Goal: Task Accomplishment & Management: Manage account settings

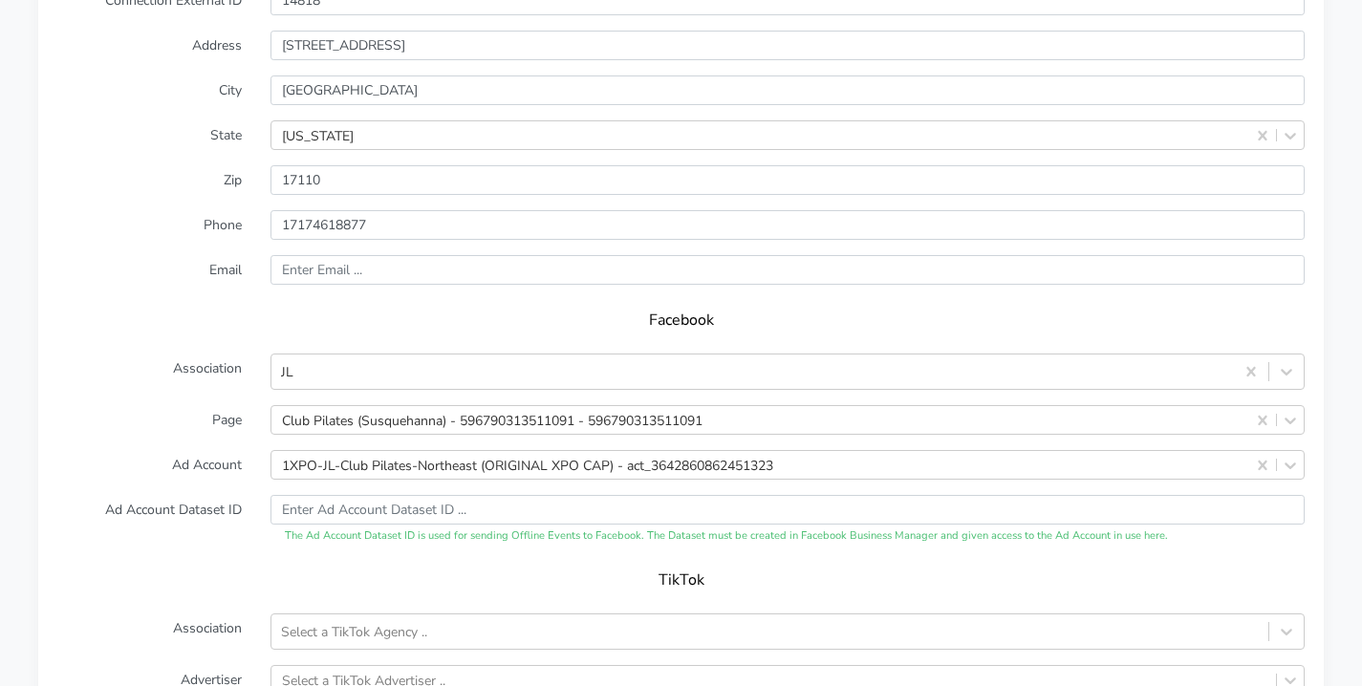
scroll to position [2108, 0]
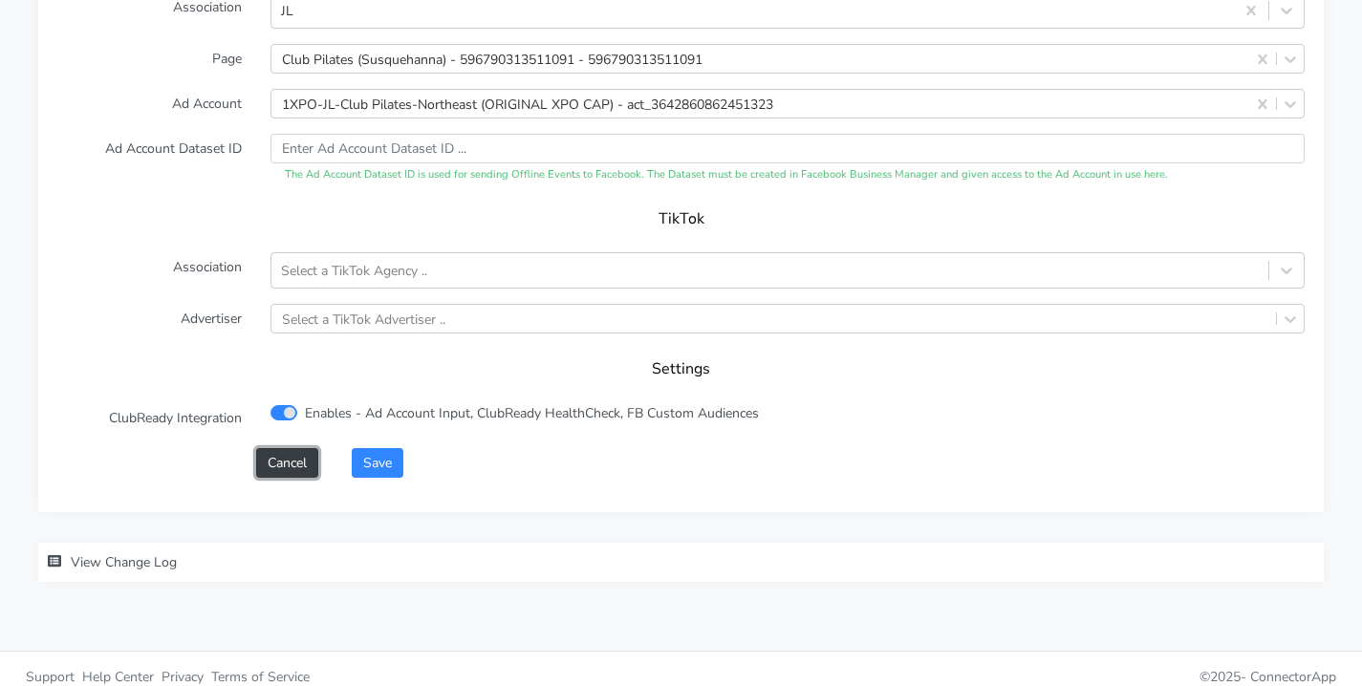
click at [285, 448] on button "Cancel" at bounding box center [287, 463] width 62 height 30
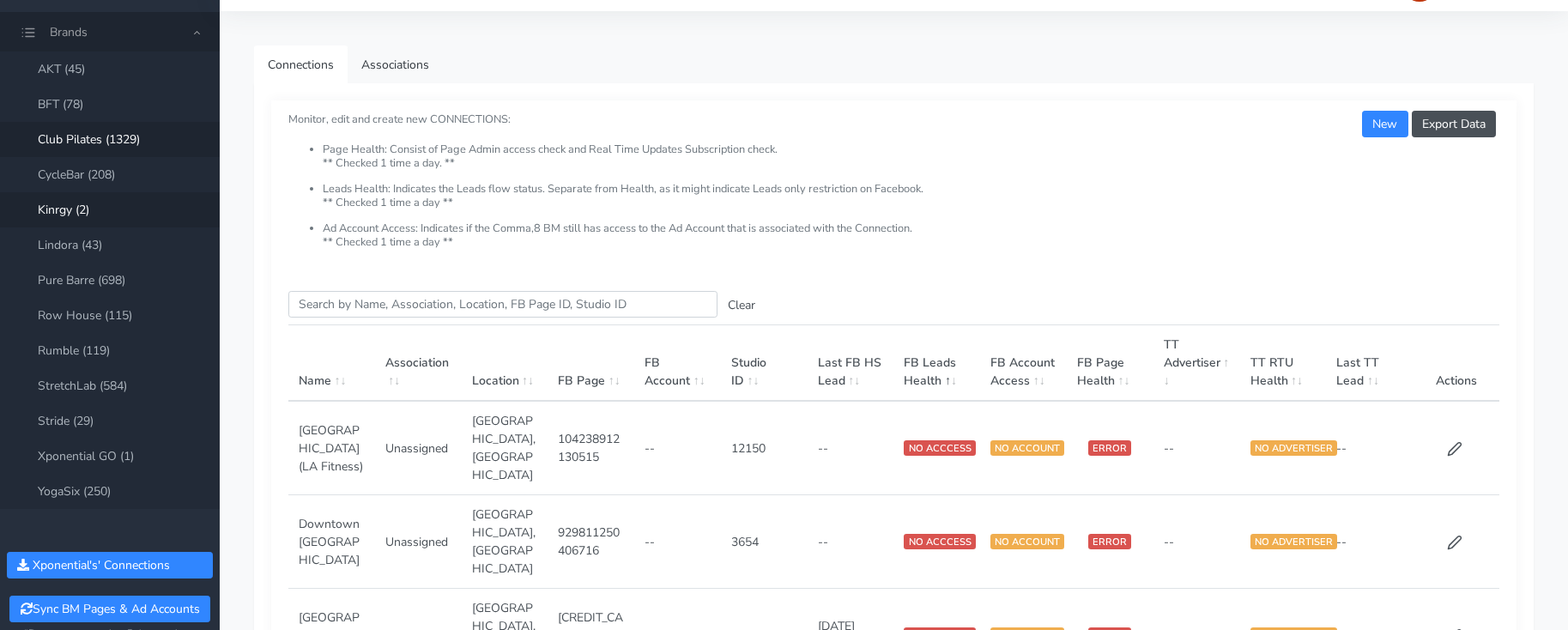
scroll to position [41, 0]
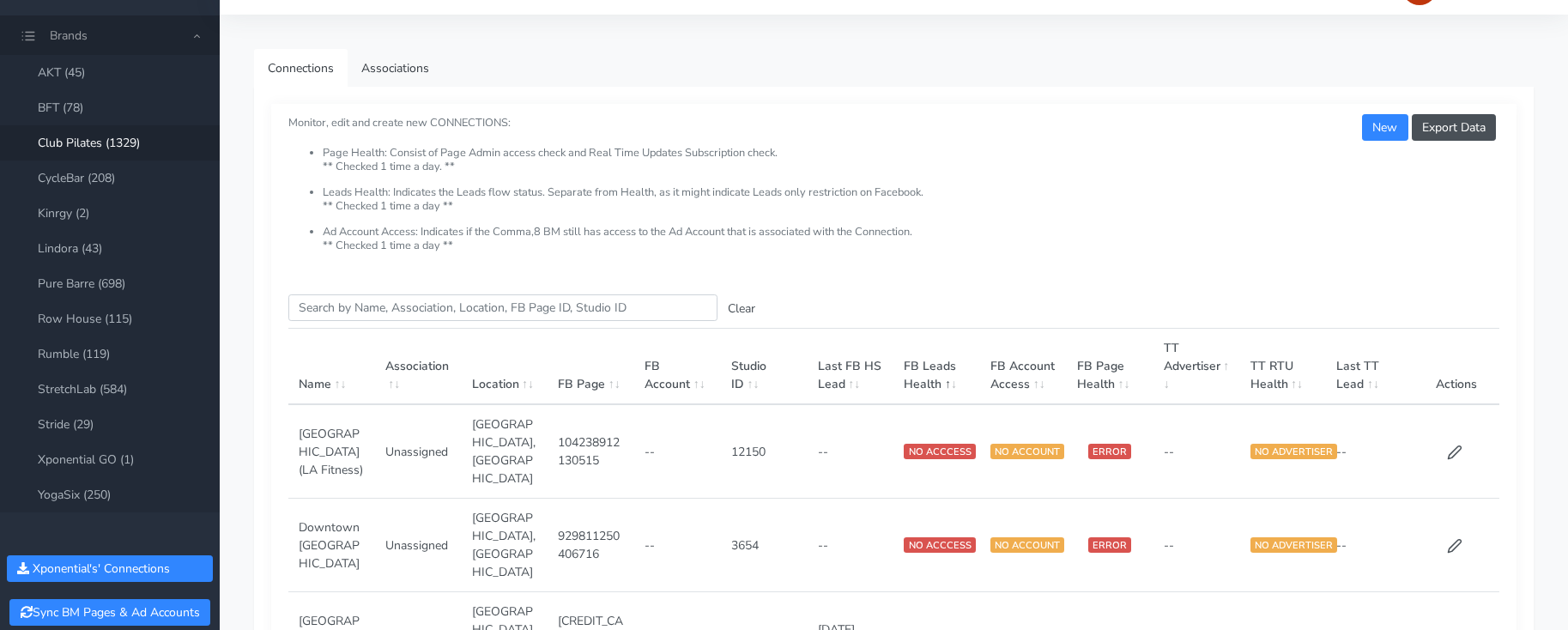
click at [83, 137] on link "Club Pilates (1329)" at bounding box center [109, 143] width 220 height 35
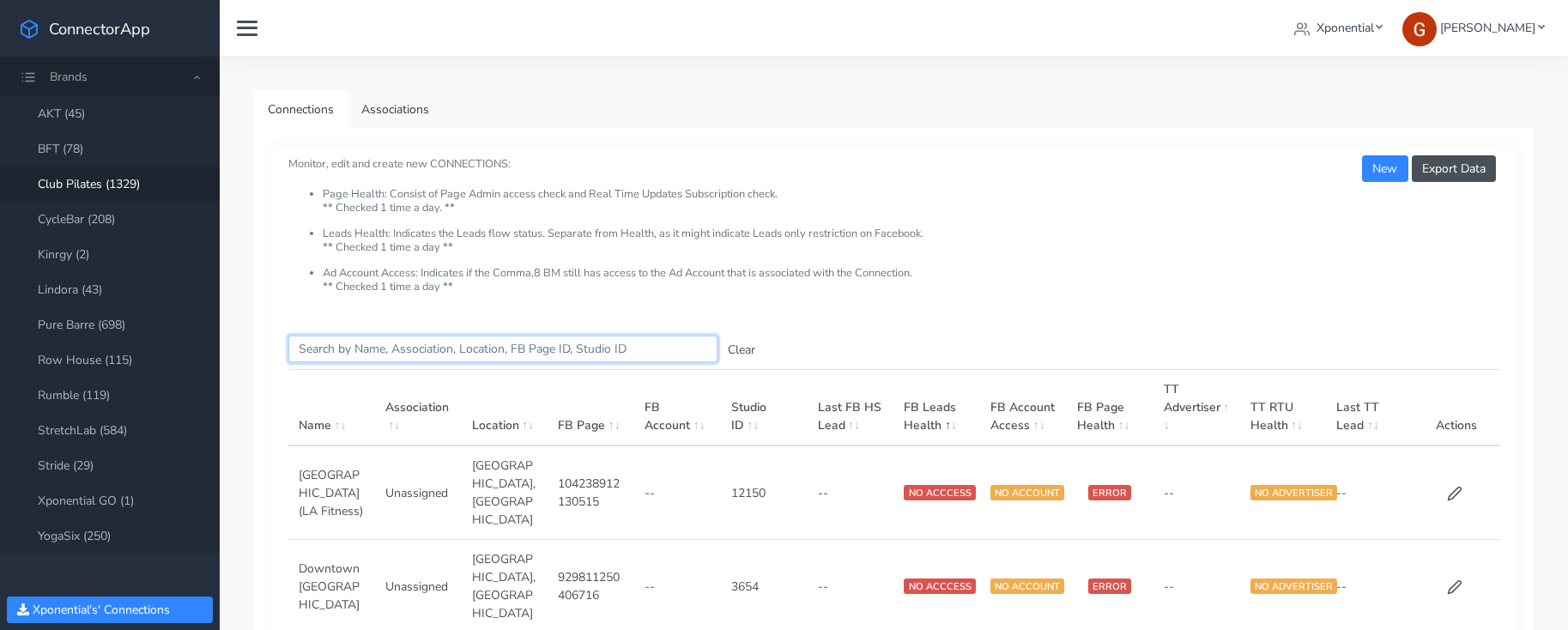
click at [380, 349] on input "Search this table" at bounding box center [503, 349] width 429 height 27
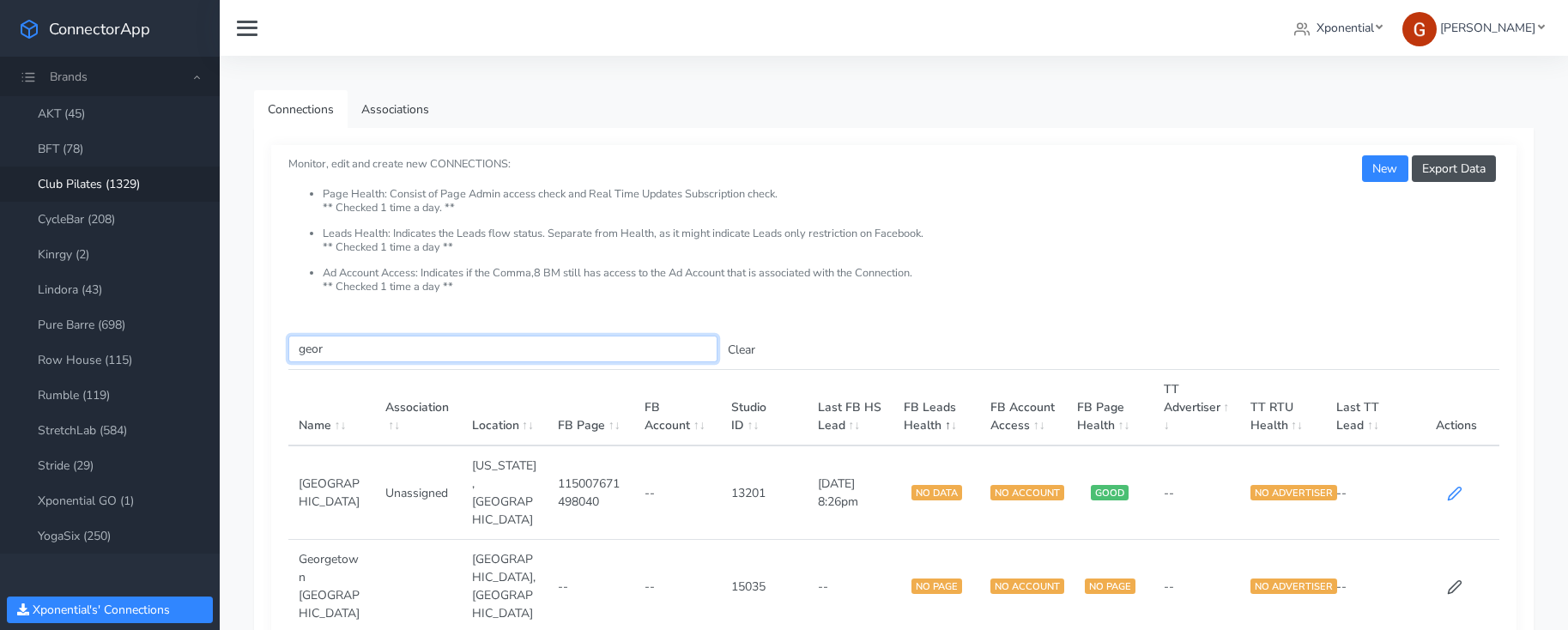
type input "geor"
click at [1459, 487] on icon at bounding box center [1454, 494] width 13 height 13
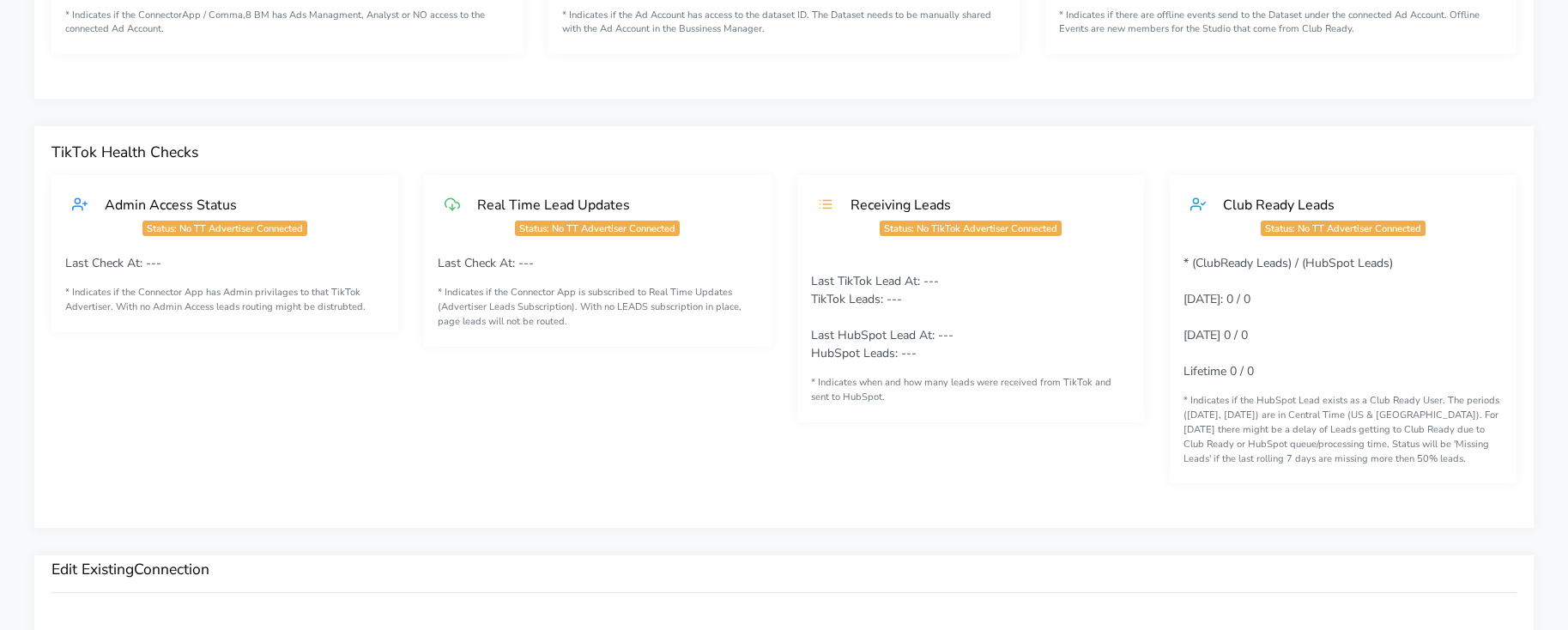
scroll to position [1199, 0]
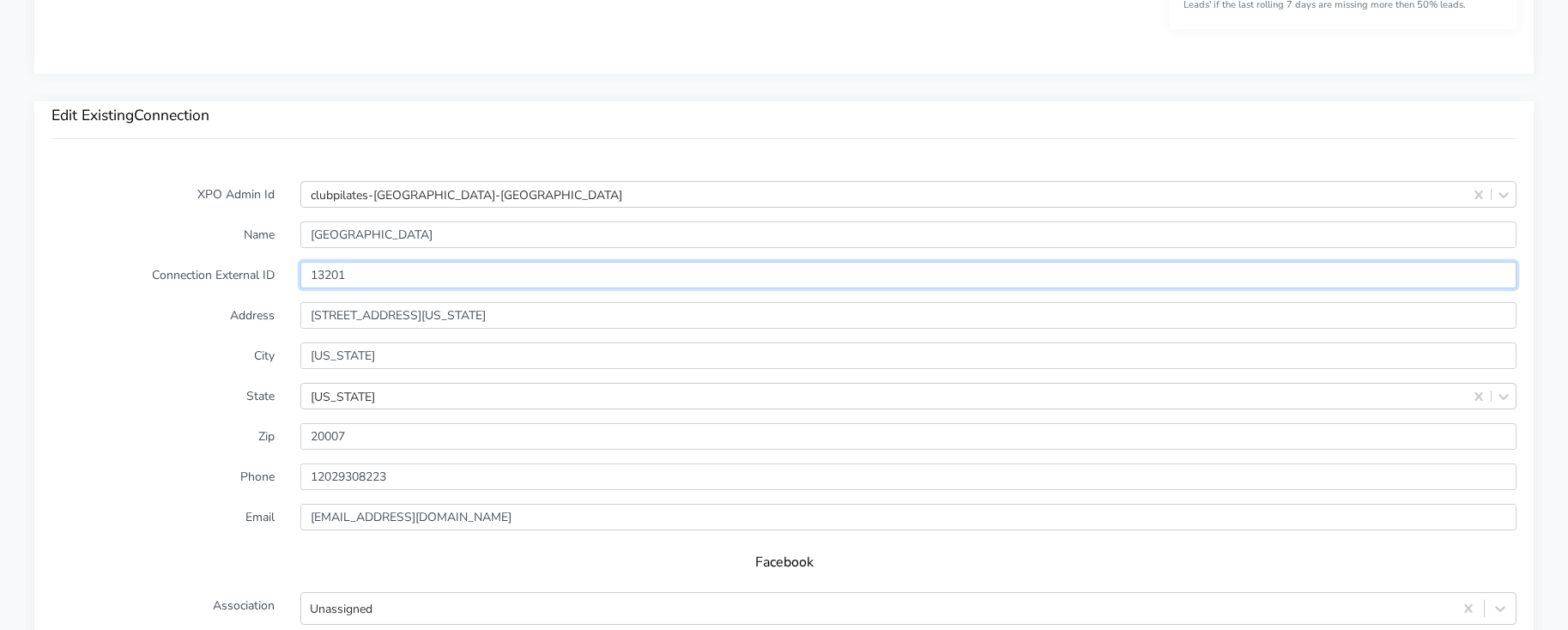
click at [330, 273] on input "13201" at bounding box center [908, 276] width 1216 height 27
click at [162, 352] on label "City" at bounding box center [162, 355] width 249 height 27
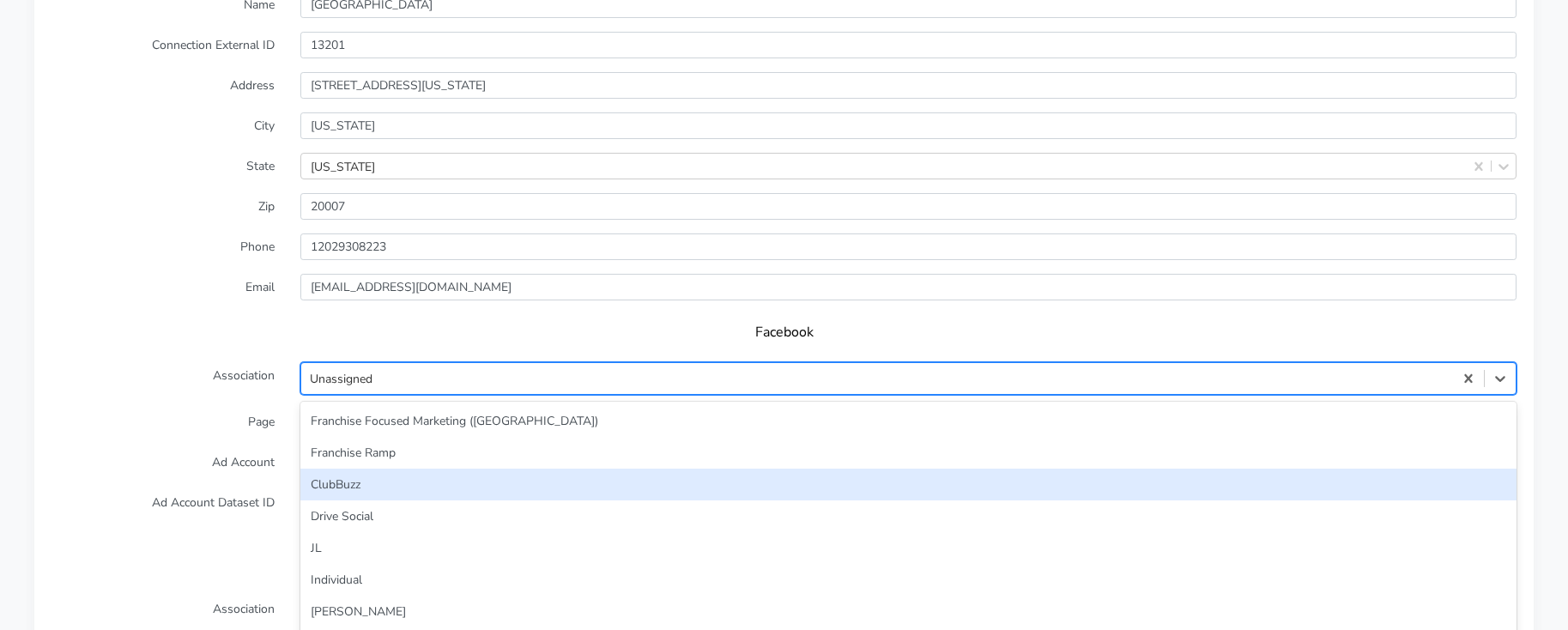
scroll to position [1465, 0]
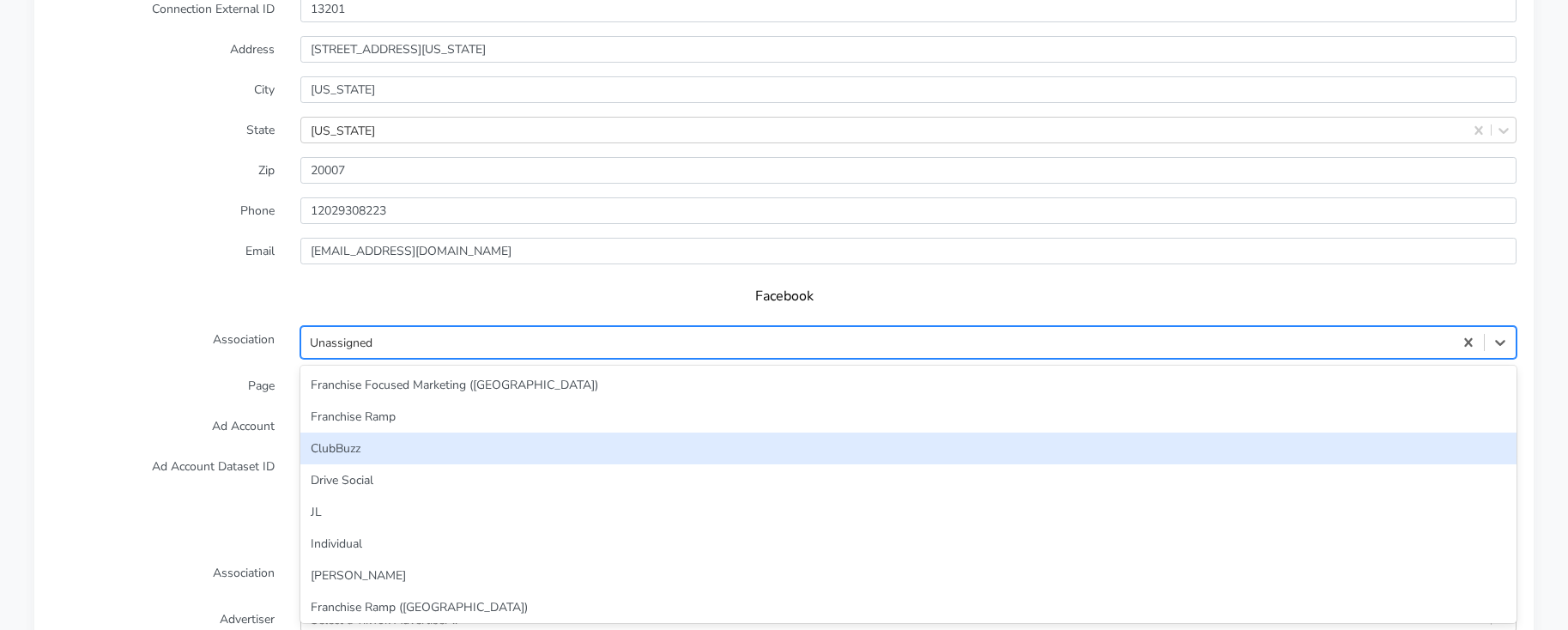
click at [386, 359] on div "option ClubBuzz focused, 3 of 33. 33 results available. Use Up and Down to choo…" at bounding box center [908, 342] width 1216 height 32
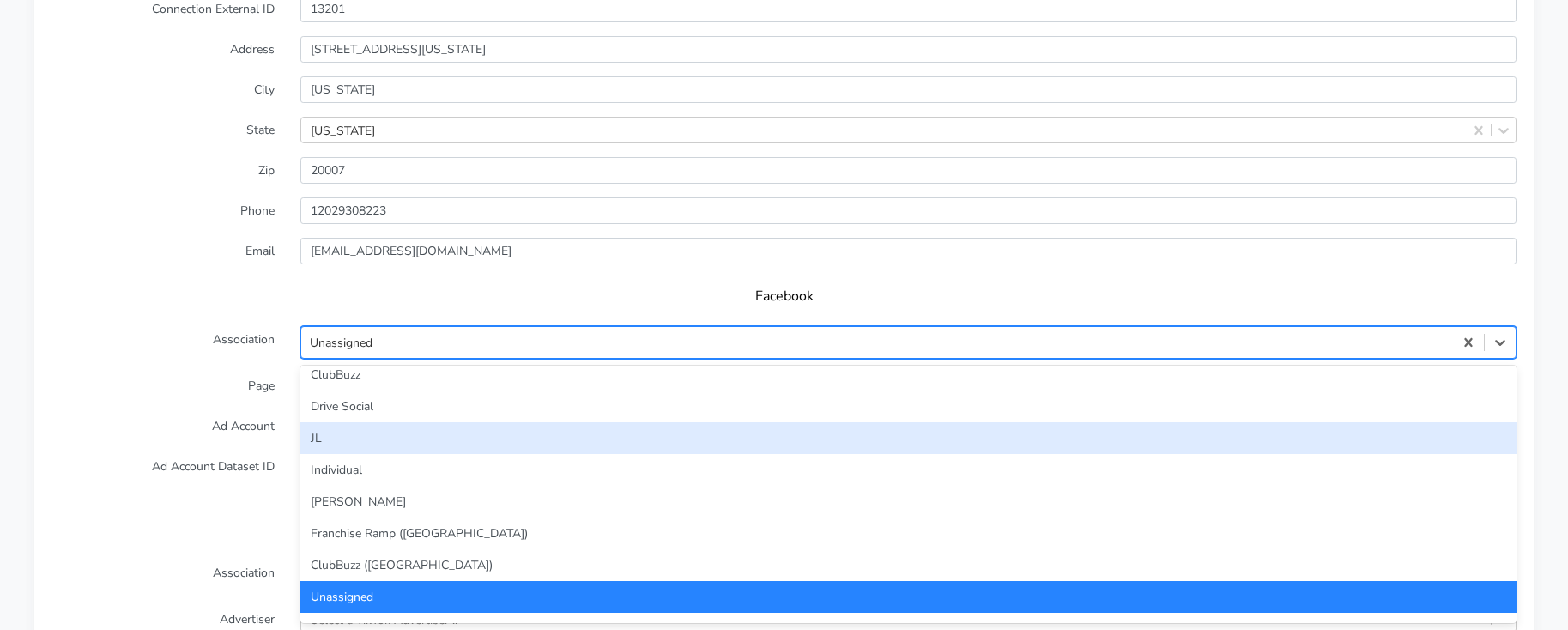
click at [349, 435] on div "JL" at bounding box center [908, 437] width 1216 height 31
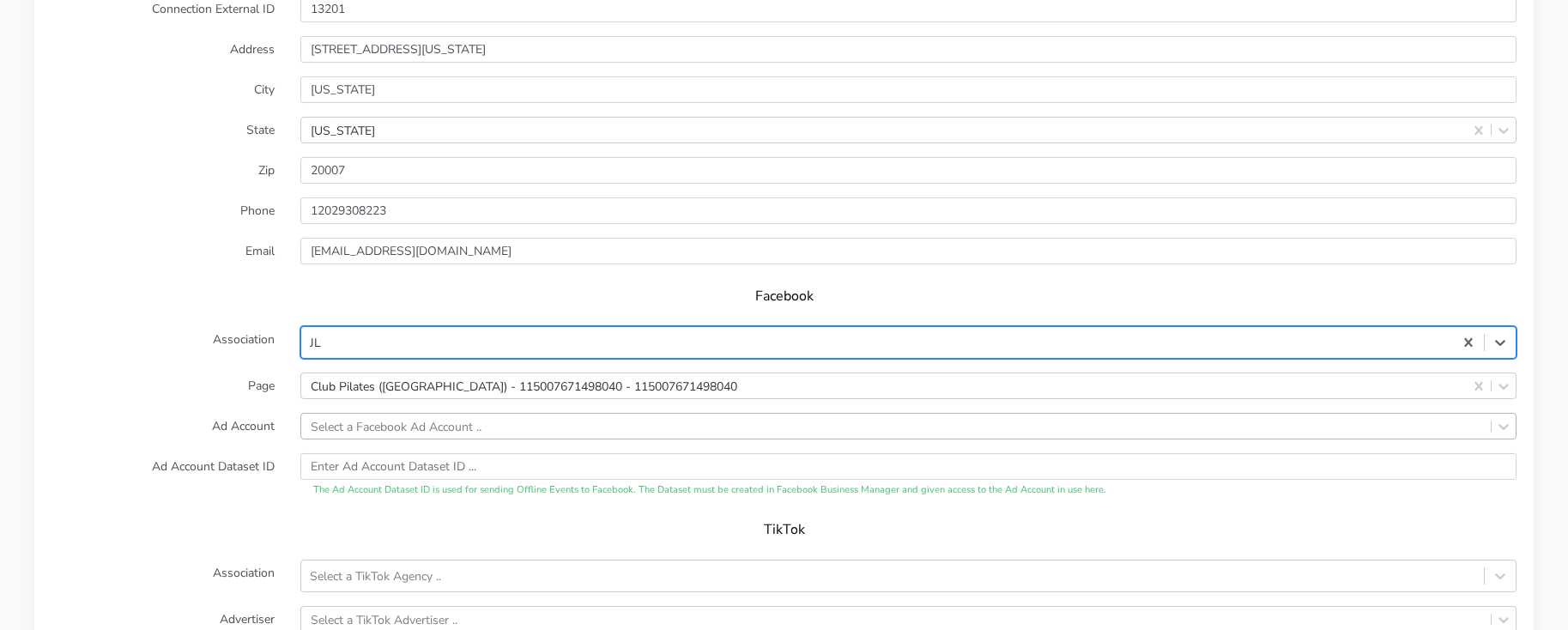
click at [404, 425] on div "Select a Facebook Ad Account .." at bounding box center [908, 426] width 1216 height 27
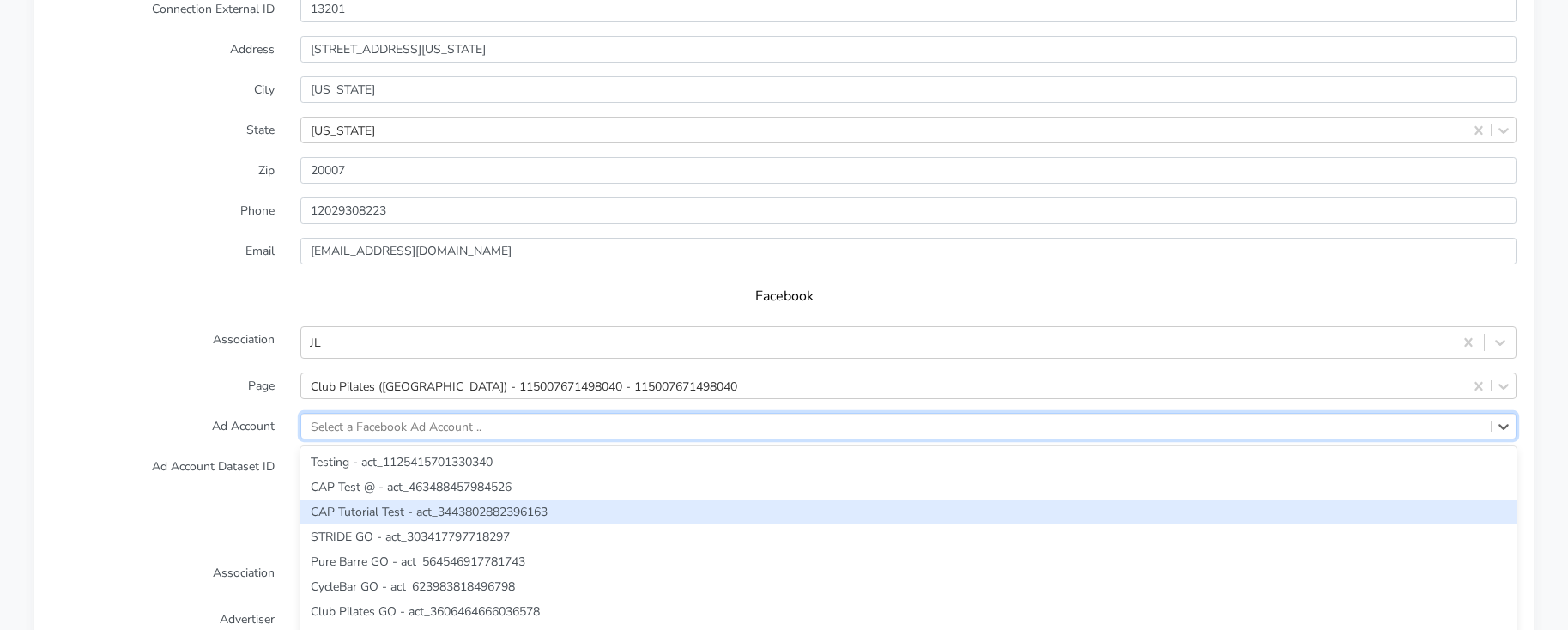
scroll to position [1545, 0]
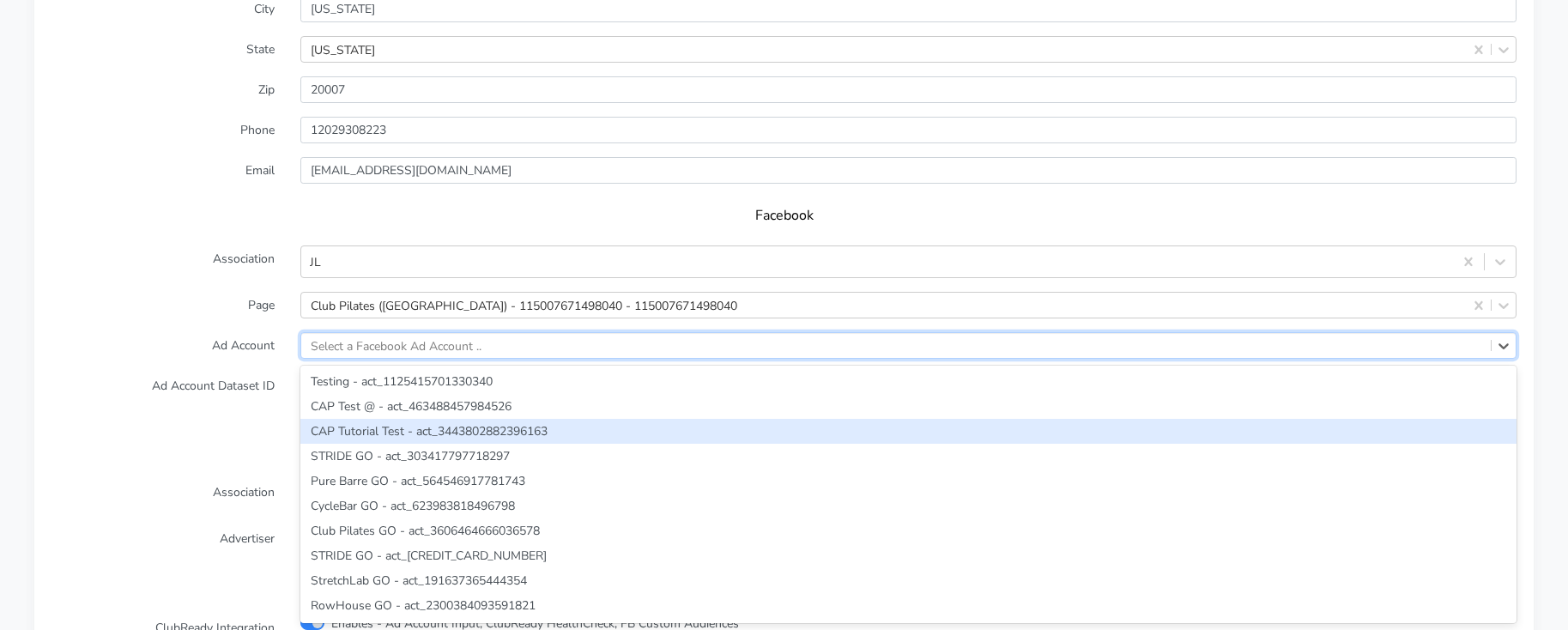
paste input "3642860862451323"
type input "3642860862451323"
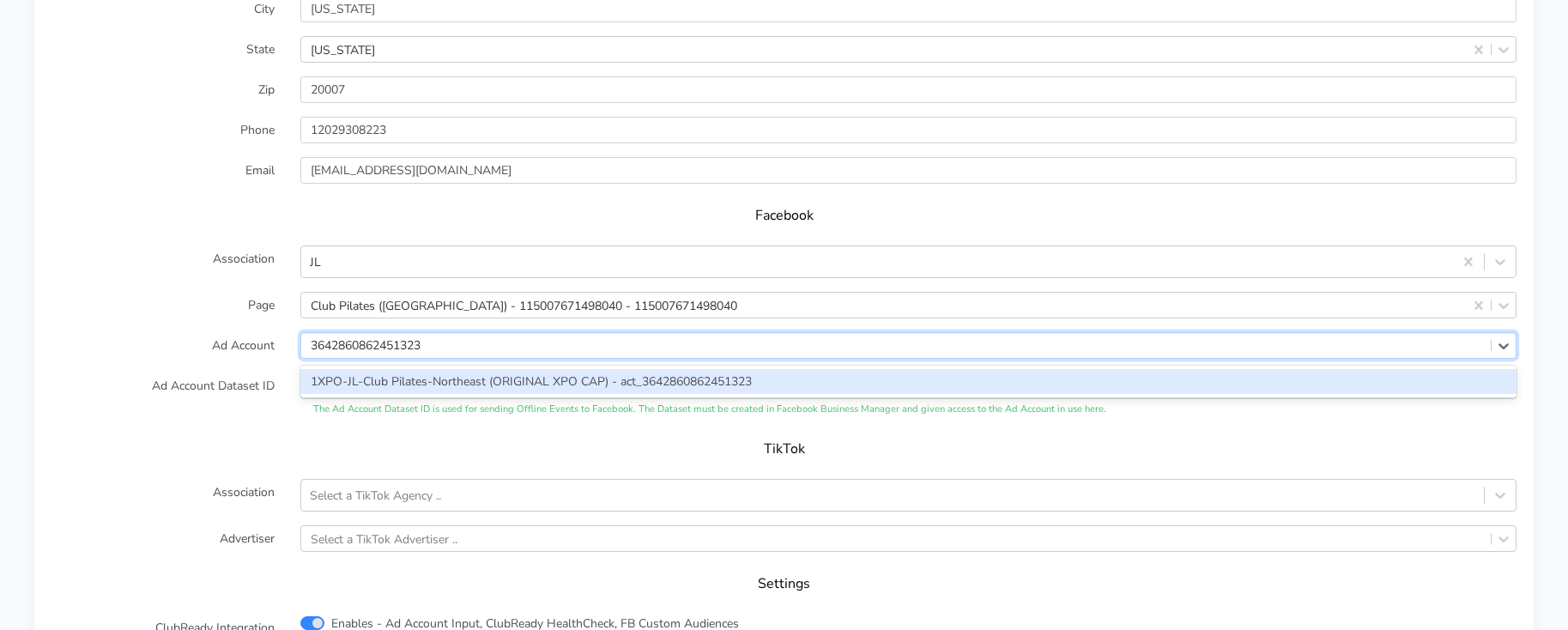
click at [396, 382] on div "1XPO-JL-Club Pilates-Northeast (ORIGINAL XPO CAP) - act_3642860862451323" at bounding box center [908, 381] width 1216 height 25
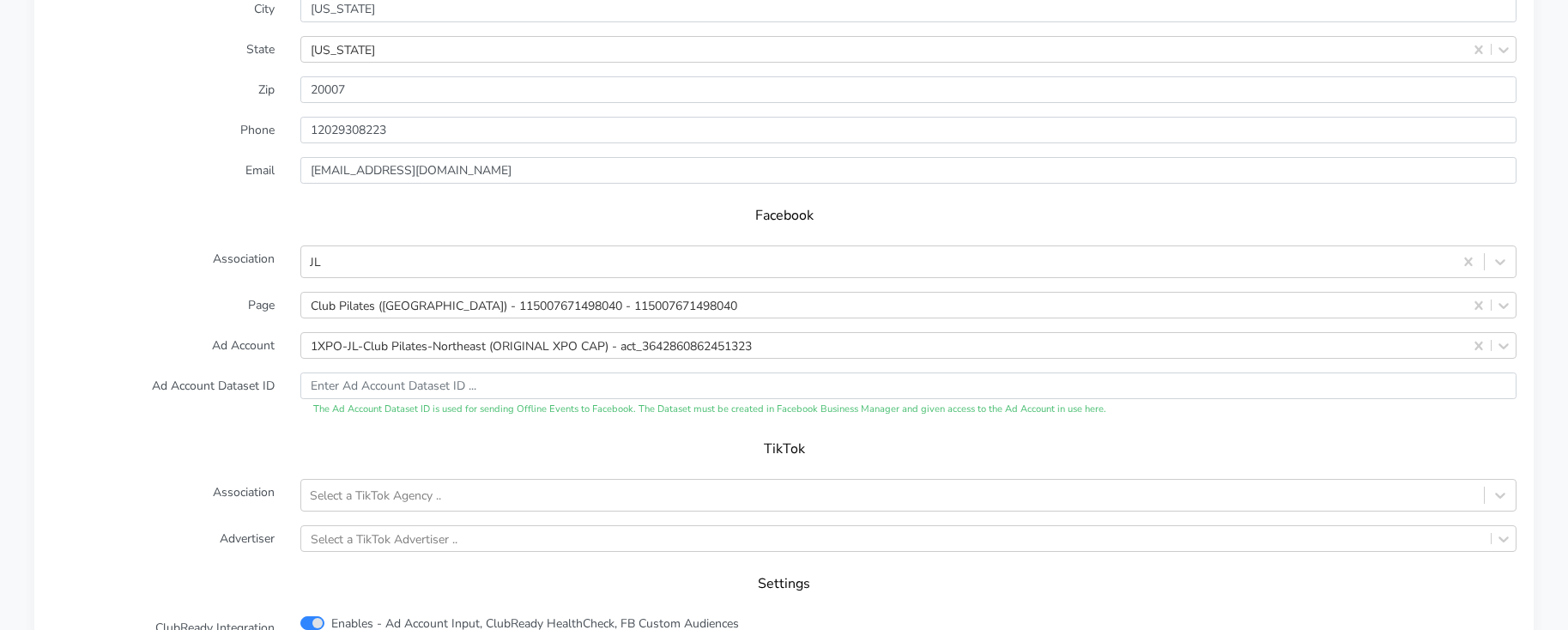
click at [183, 374] on label "Ad Account Dataset ID" at bounding box center [162, 395] width 249 height 45
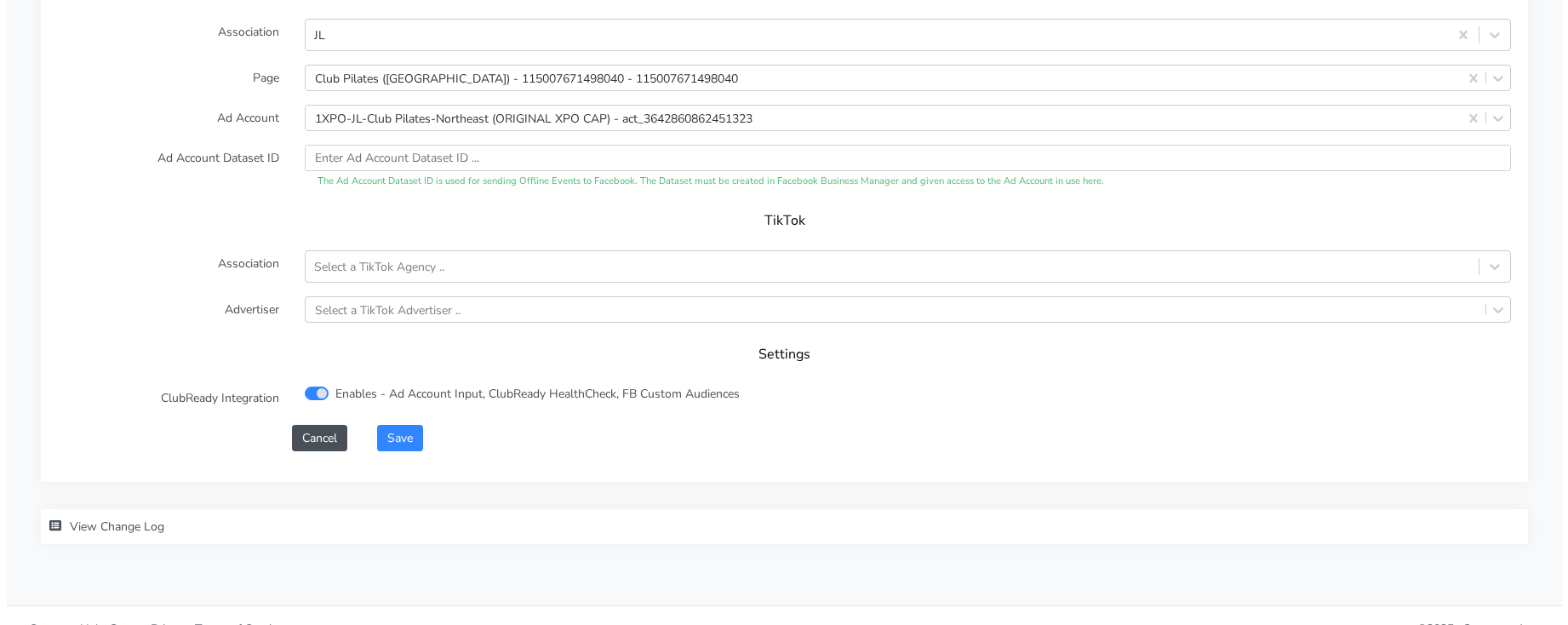
scroll to position [1784, 0]
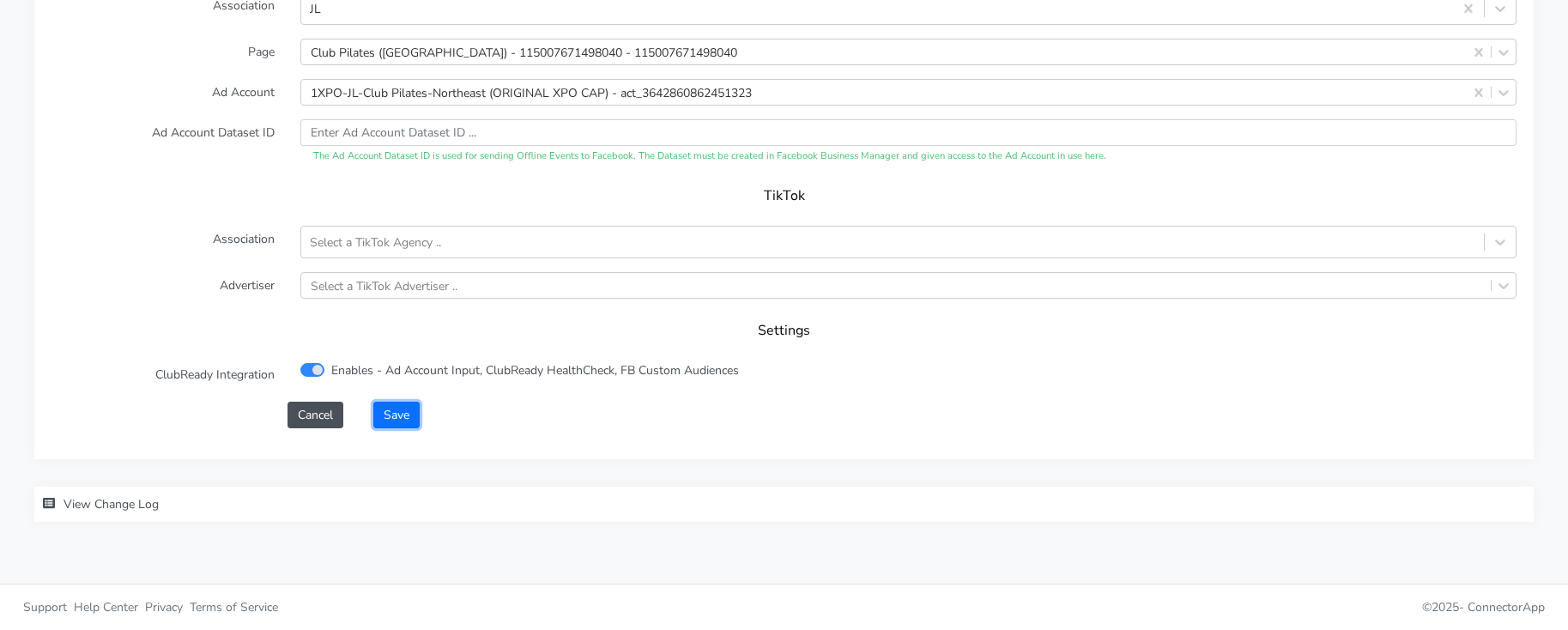
click at [400, 415] on button "Save" at bounding box center [397, 415] width 47 height 27
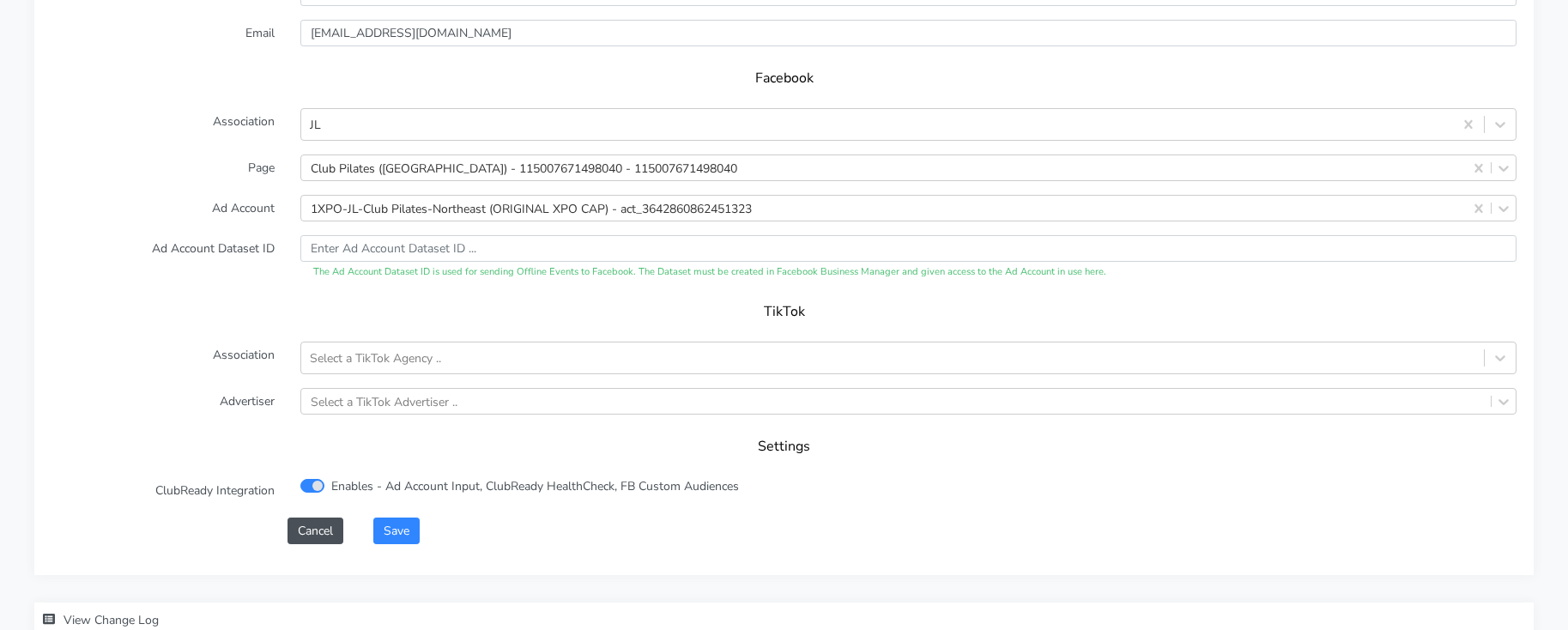
scroll to position [1821, 0]
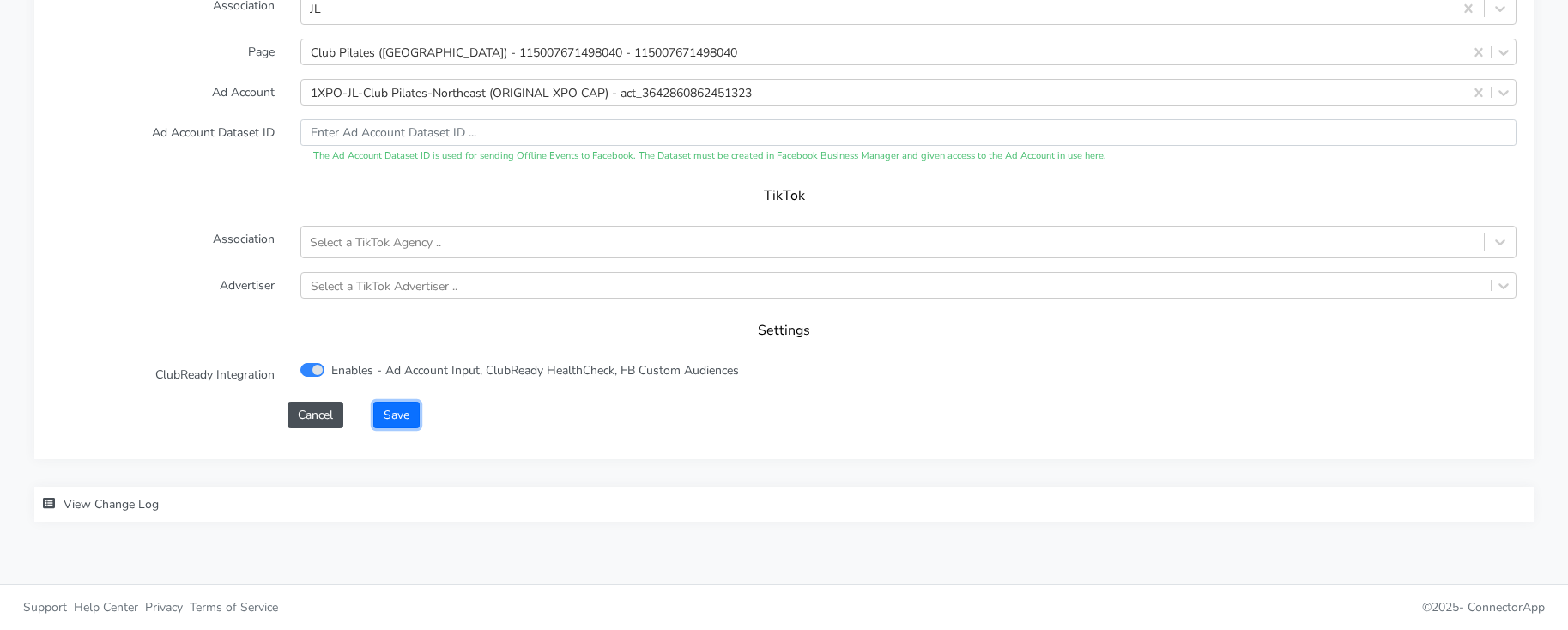
click at [398, 416] on button "Save" at bounding box center [397, 415] width 47 height 27
click at [383, 416] on button "Save" at bounding box center [397, 415] width 47 height 27
click at [400, 420] on button "Save" at bounding box center [397, 415] width 47 height 27
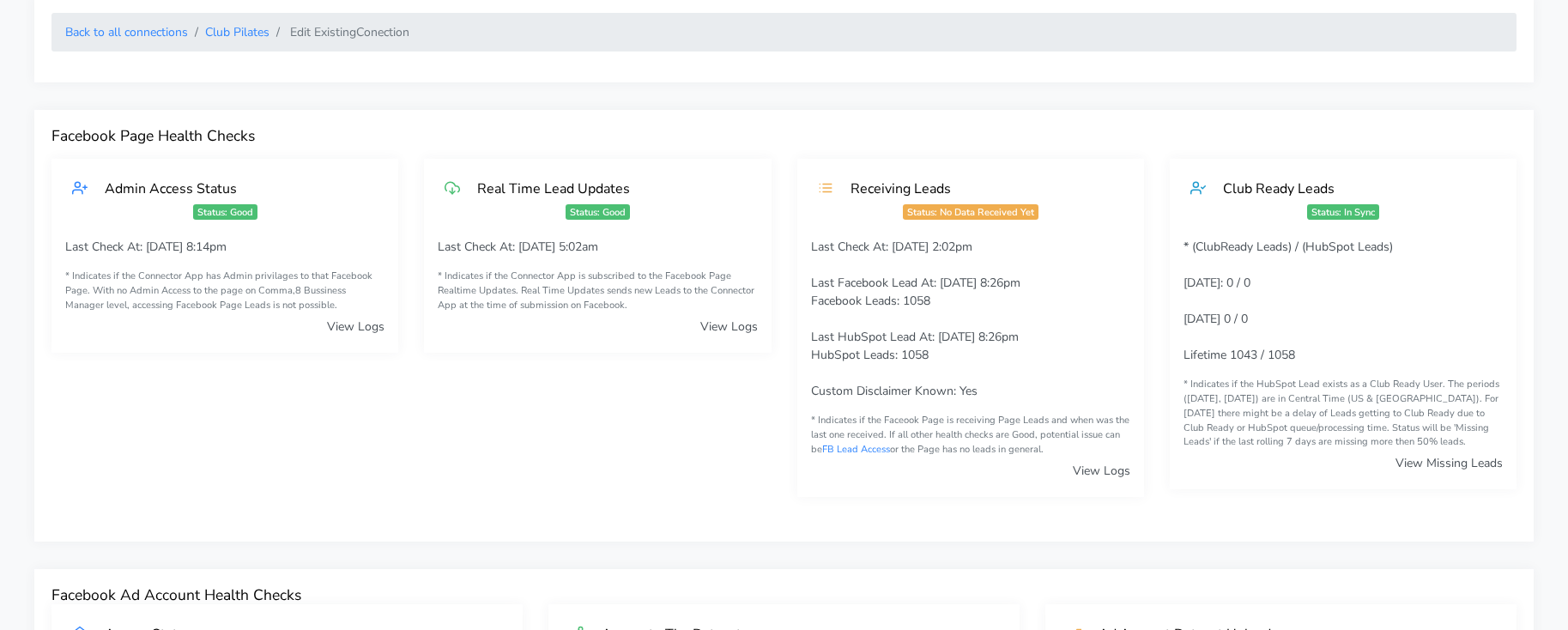
scroll to position [0, 0]
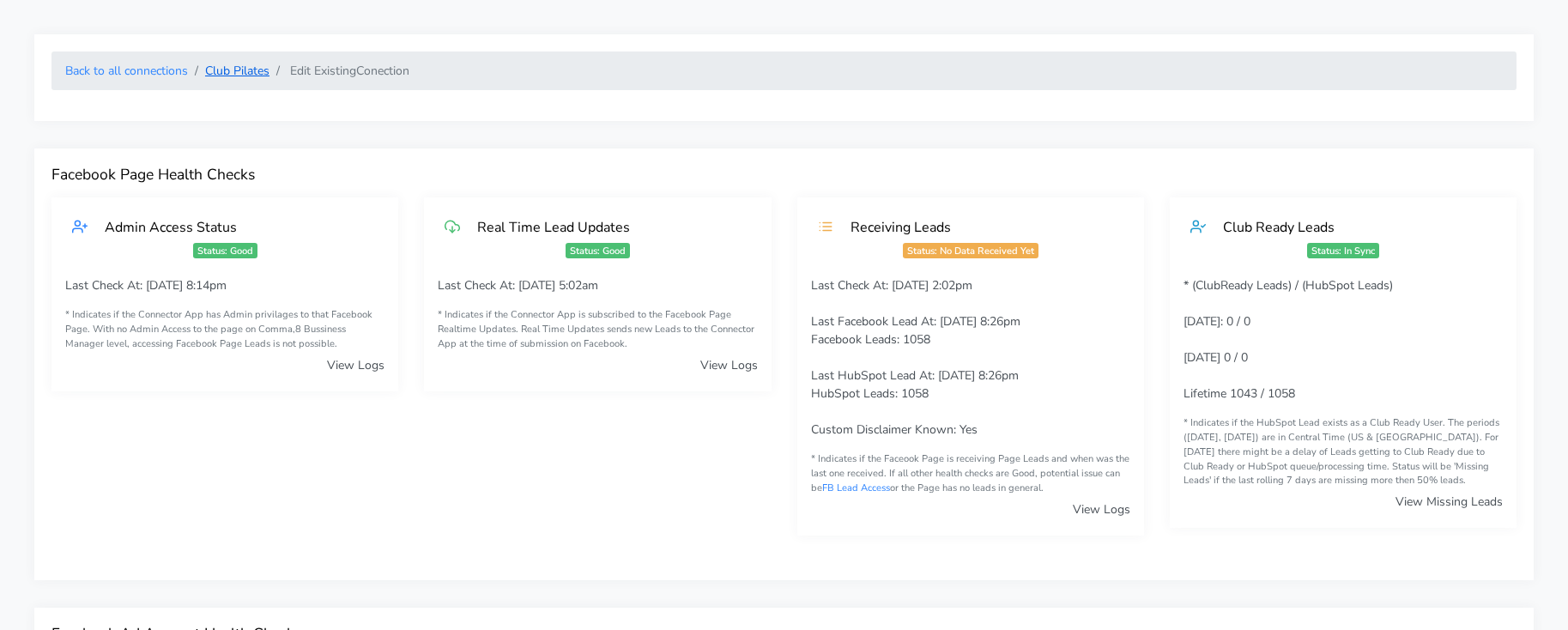
click at [232, 70] on link "Club Pilates" at bounding box center [237, 71] width 65 height 16
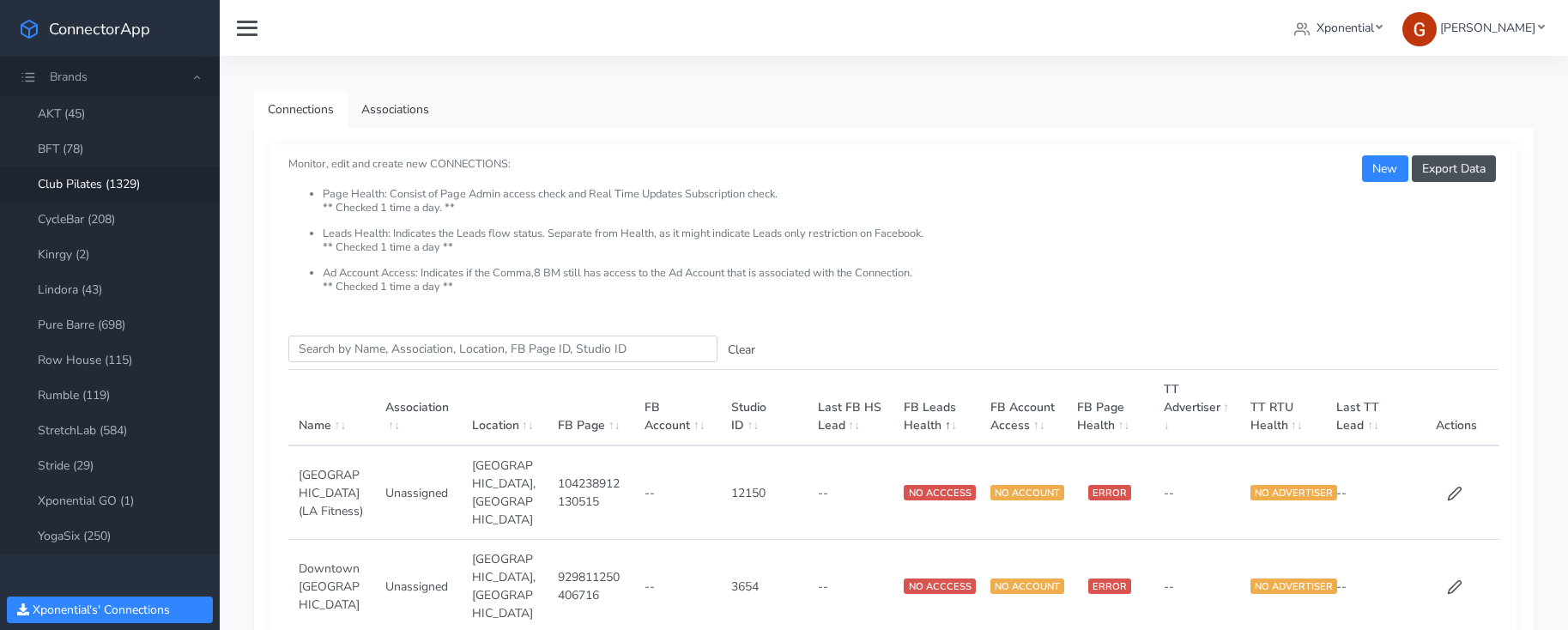
click at [93, 186] on link "Club Pilates (1329)" at bounding box center [109, 183] width 220 height 35
click at [398, 359] on input "Search this table" at bounding box center [503, 349] width 429 height 27
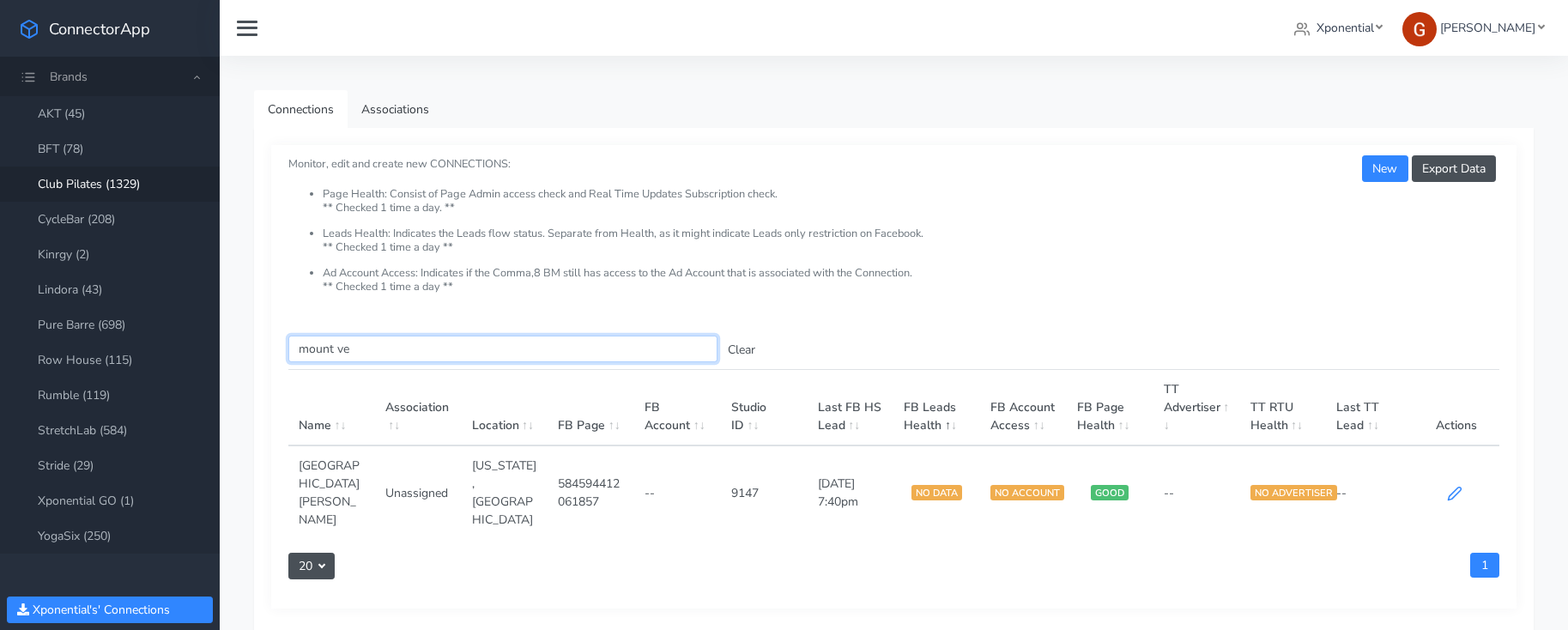
type input "mount ve"
click at [1455, 486] on icon at bounding box center [1454, 493] width 15 height 15
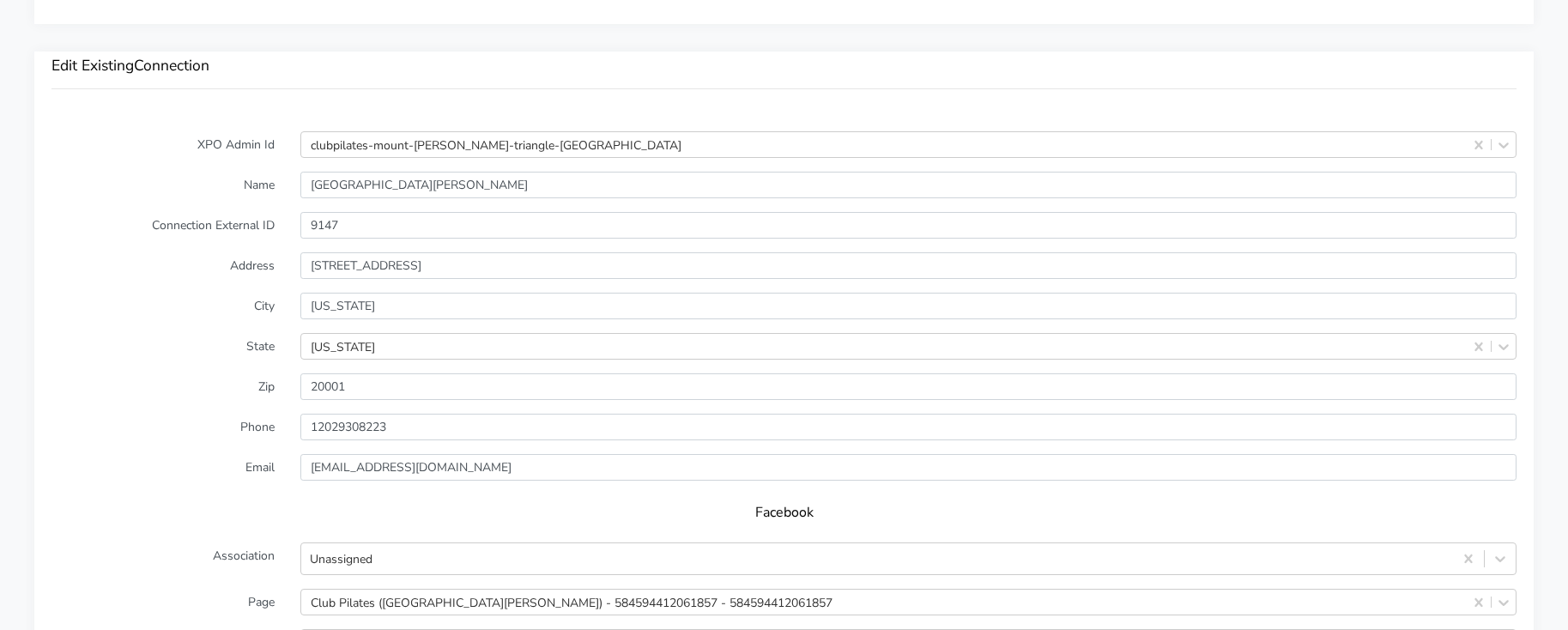
scroll to position [1453, 0]
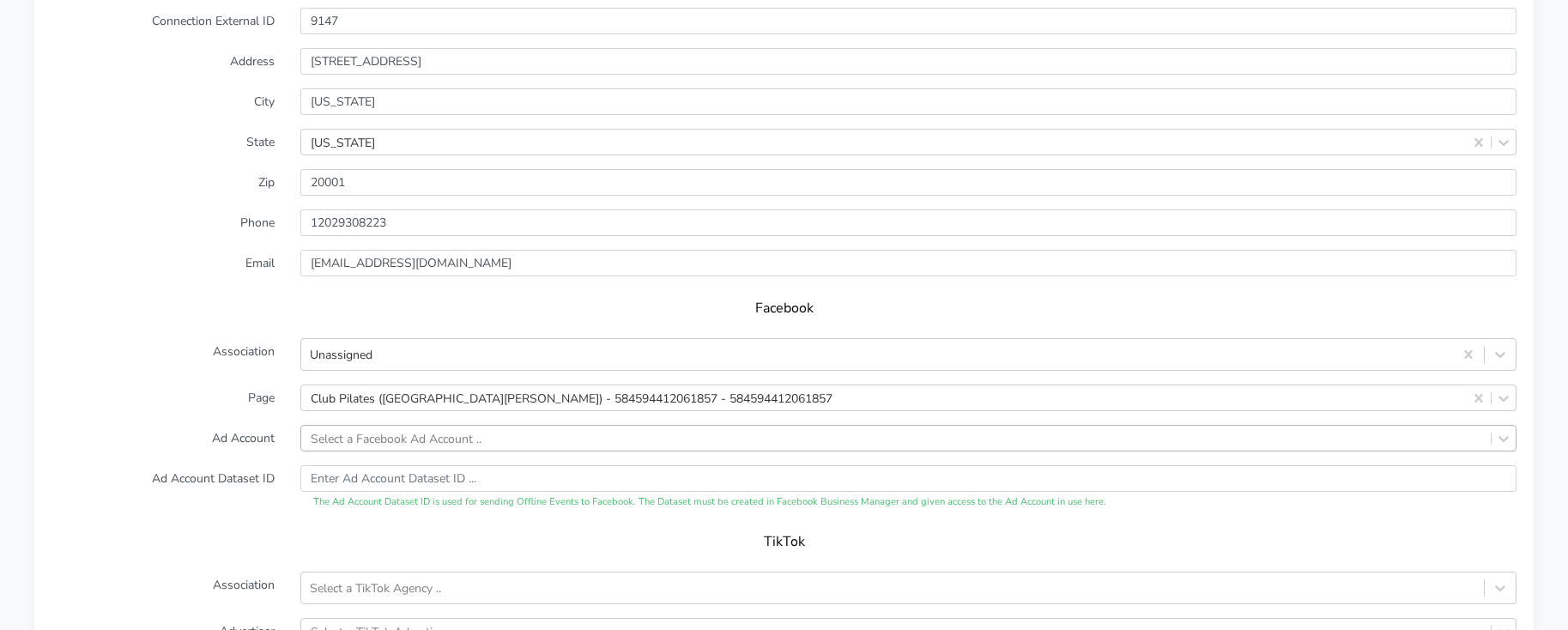
click at [516, 441] on div "Select a Facebook Ad Account .." at bounding box center [908, 438] width 1216 height 27
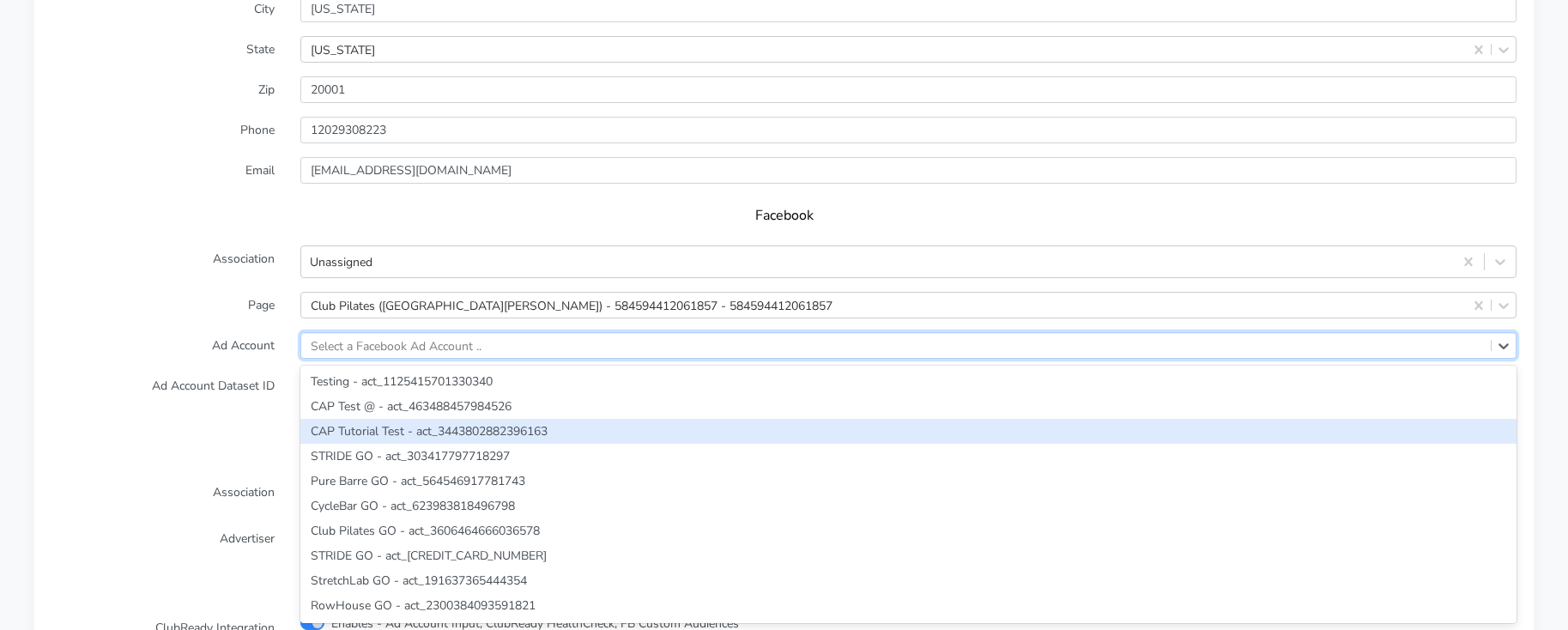
paste input "3642860862451323"
type input "3642860862451323"
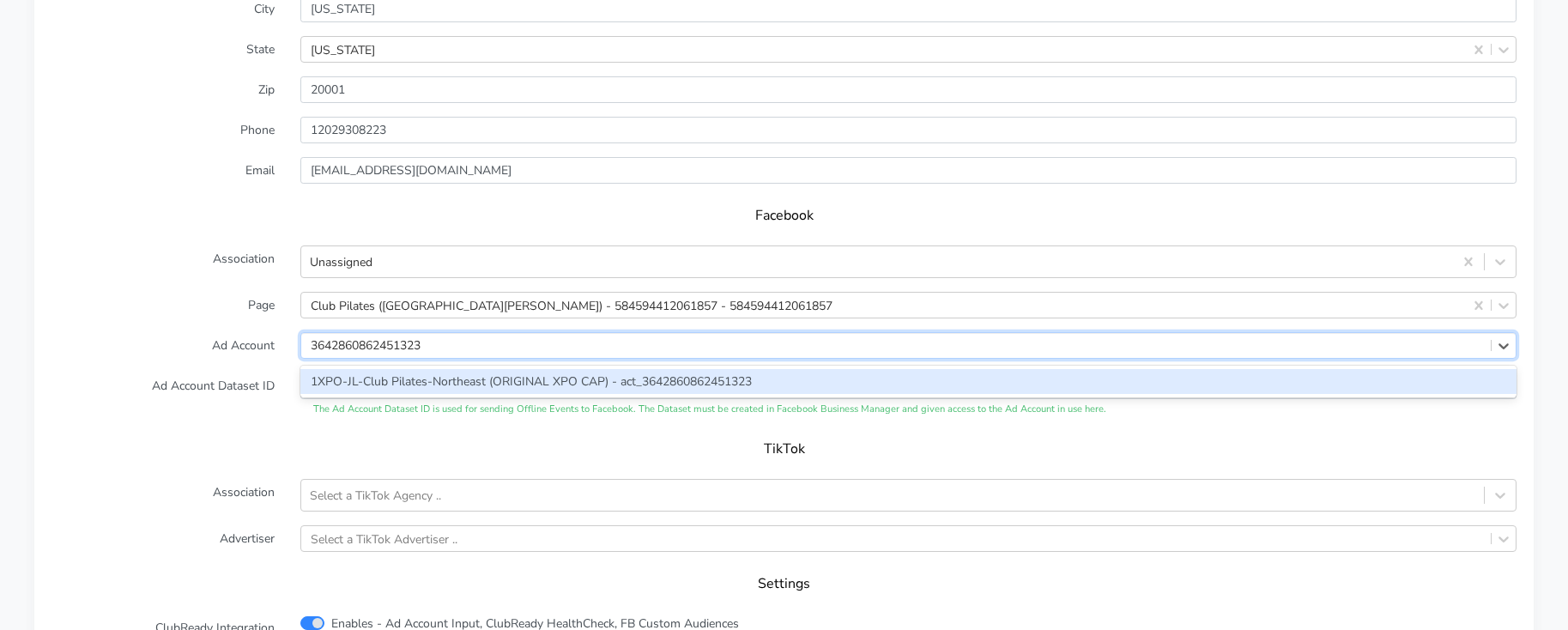
click at [340, 380] on div "1XPO-JL-Club Pilates-Northeast (ORIGINAL XPO CAP) - act_3642860862451323" at bounding box center [908, 381] width 1216 height 25
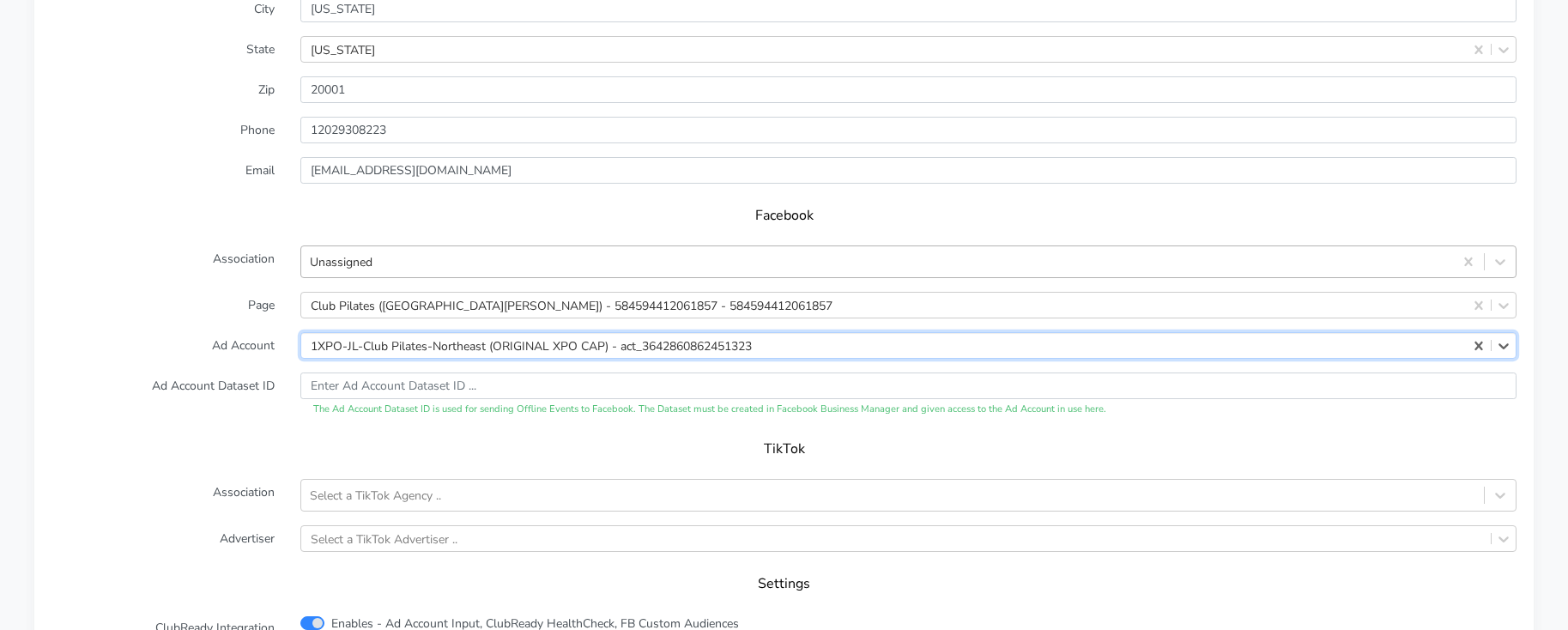
click at [398, 257] on div "Unassigned" at bounding box center [877, 262] width 1152 height 29
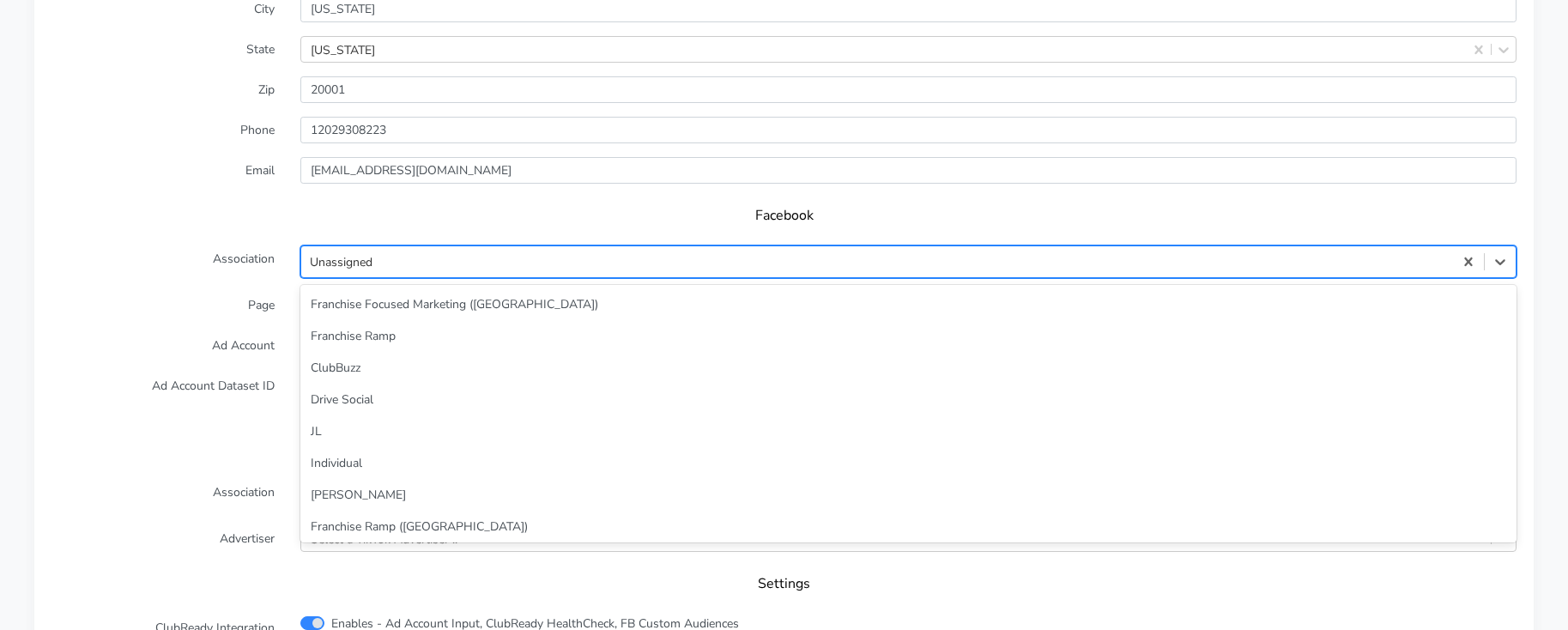
scroll to position [74, 0]
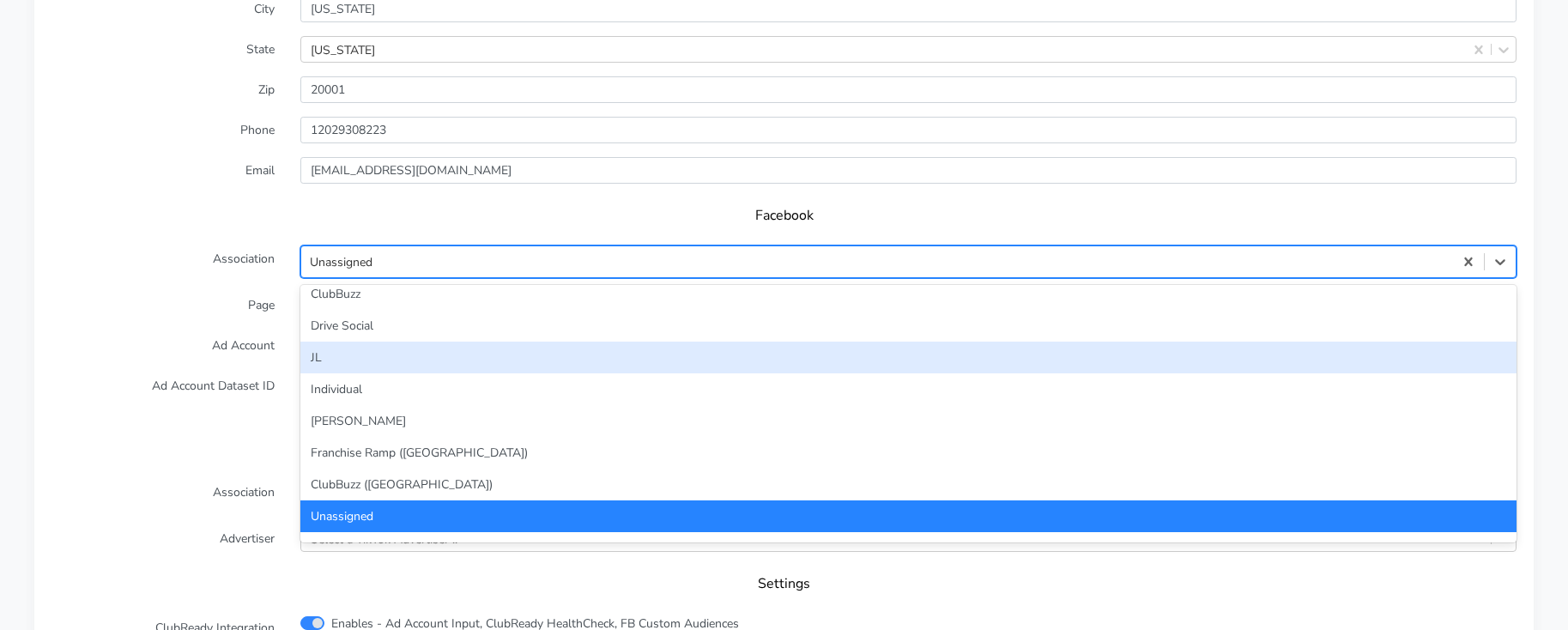
click at [367, 350] on div "JL" at bounding box center [908, 357] width 1216 height 31
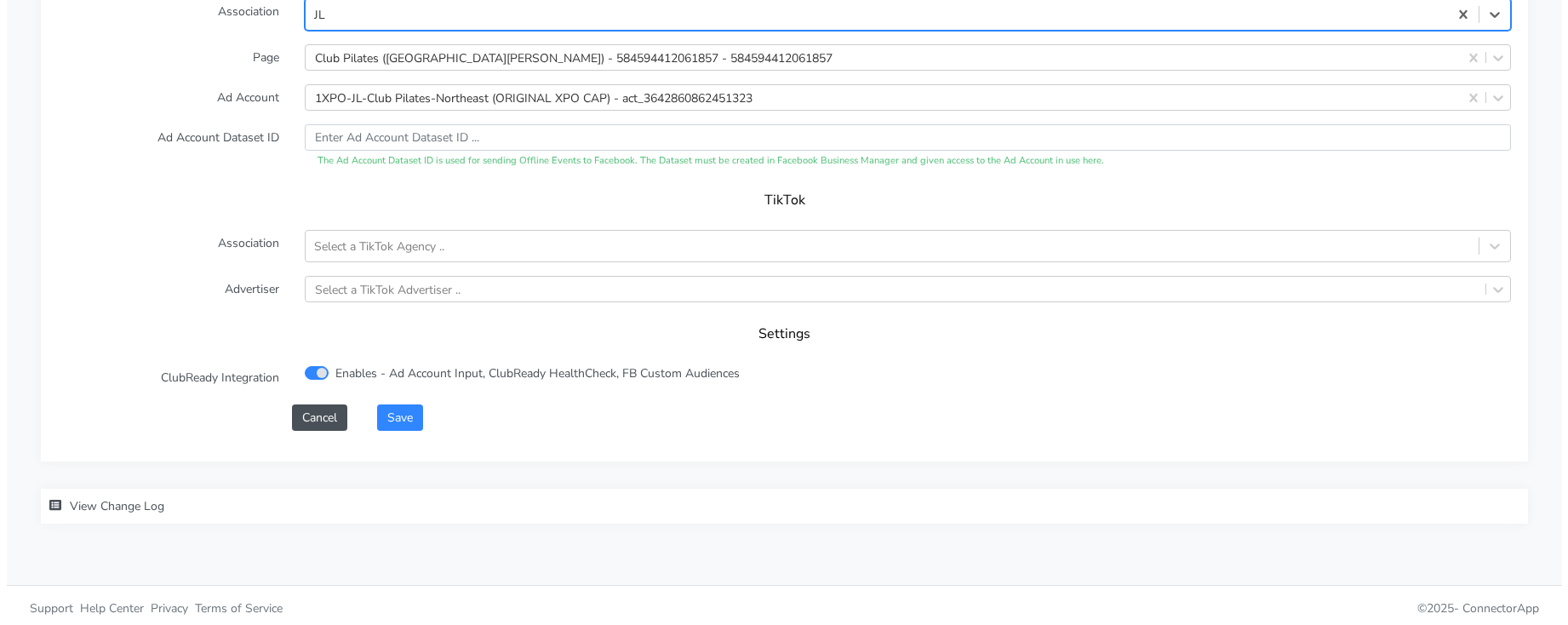
scroll to position [1784, 0]
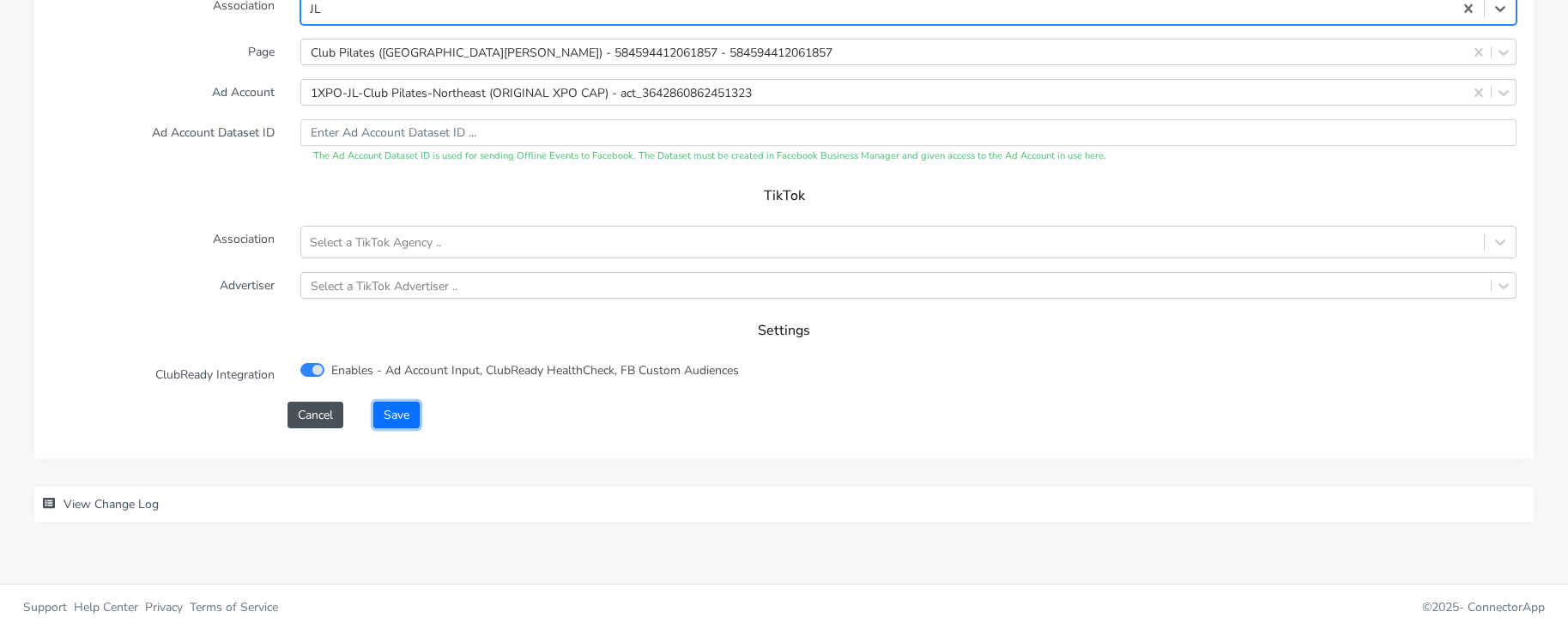
click at [420, 411] on button "Save" at bounding box center [397, 415] width 47 height 27
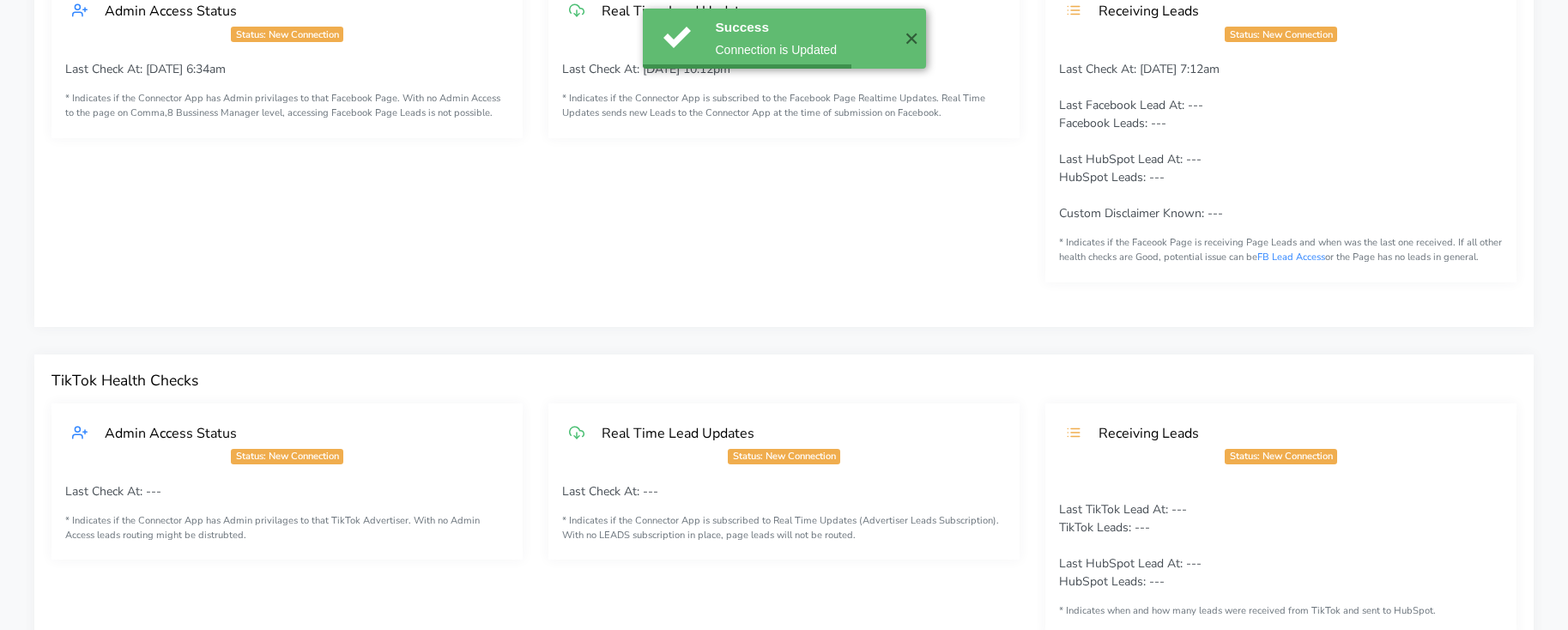
scroll to position [0, 0]
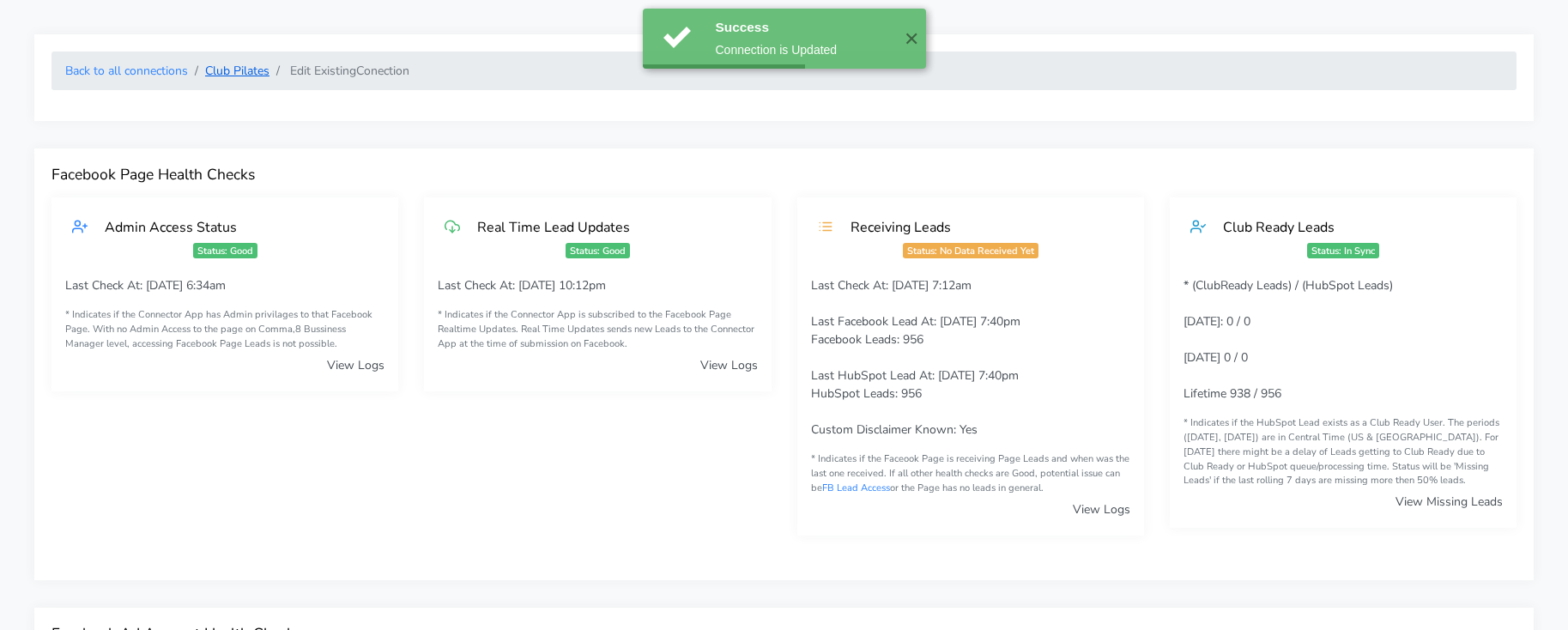
click at [237, 70] on link "Club Pilates" at bounding box center [237, 71] width 65 height 16
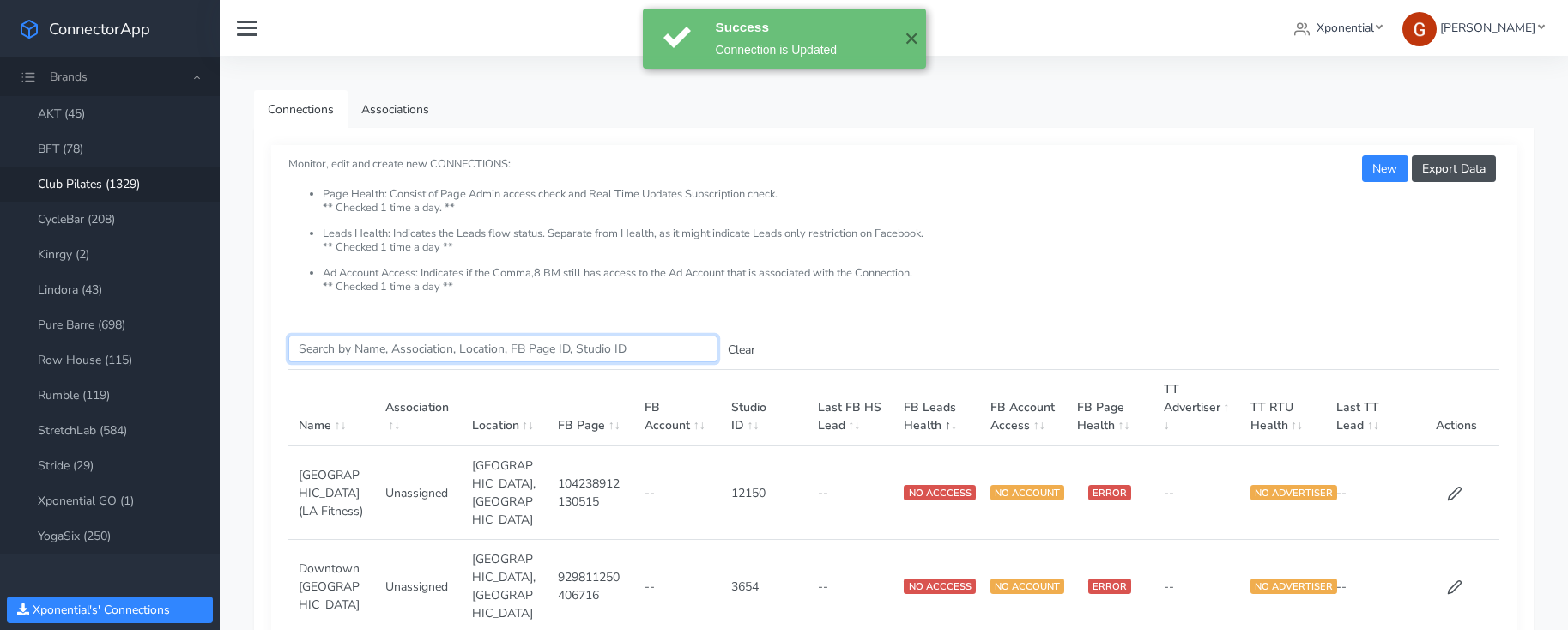
click at [371, 347] on input "Search this table" at bounding box center [503, 349] width 429 height 27
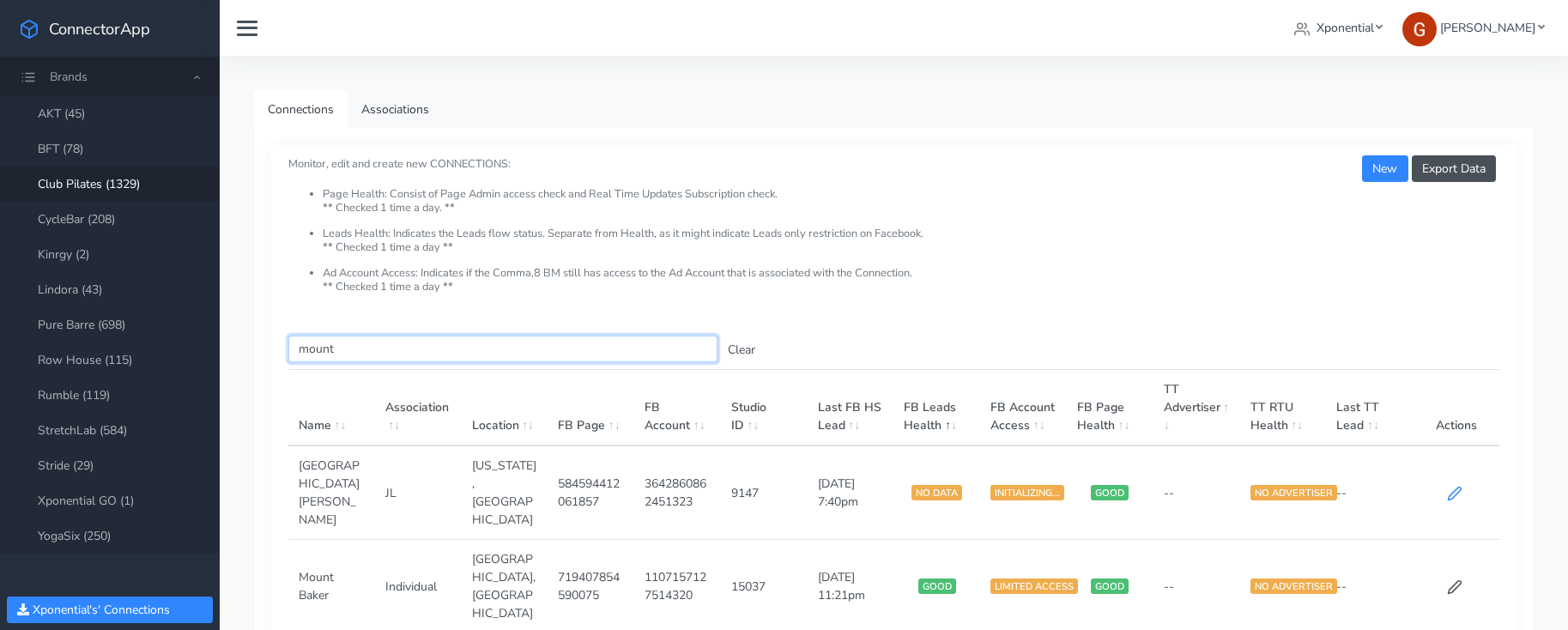
type input "mount"
click at [1457, 487] on icon at bounding box center [1454, 494] width 13 height 13
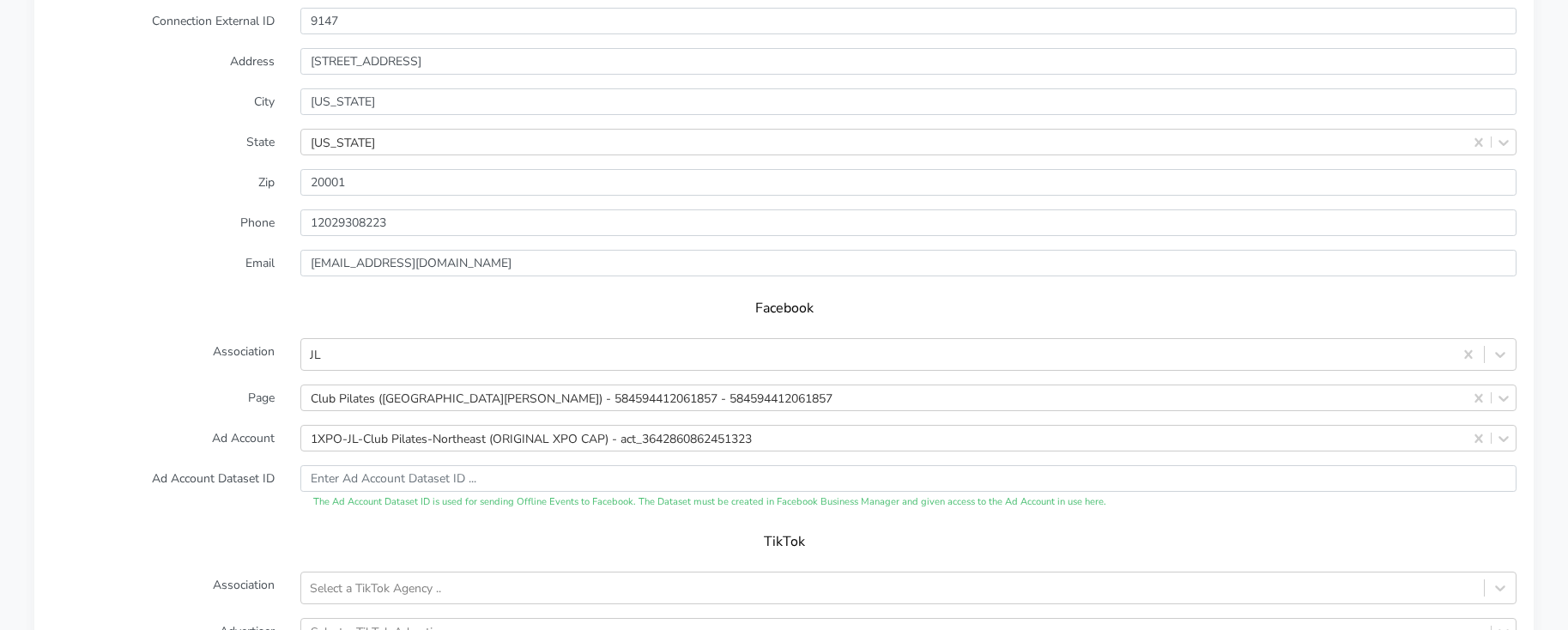
scroll to position [1474, 0]
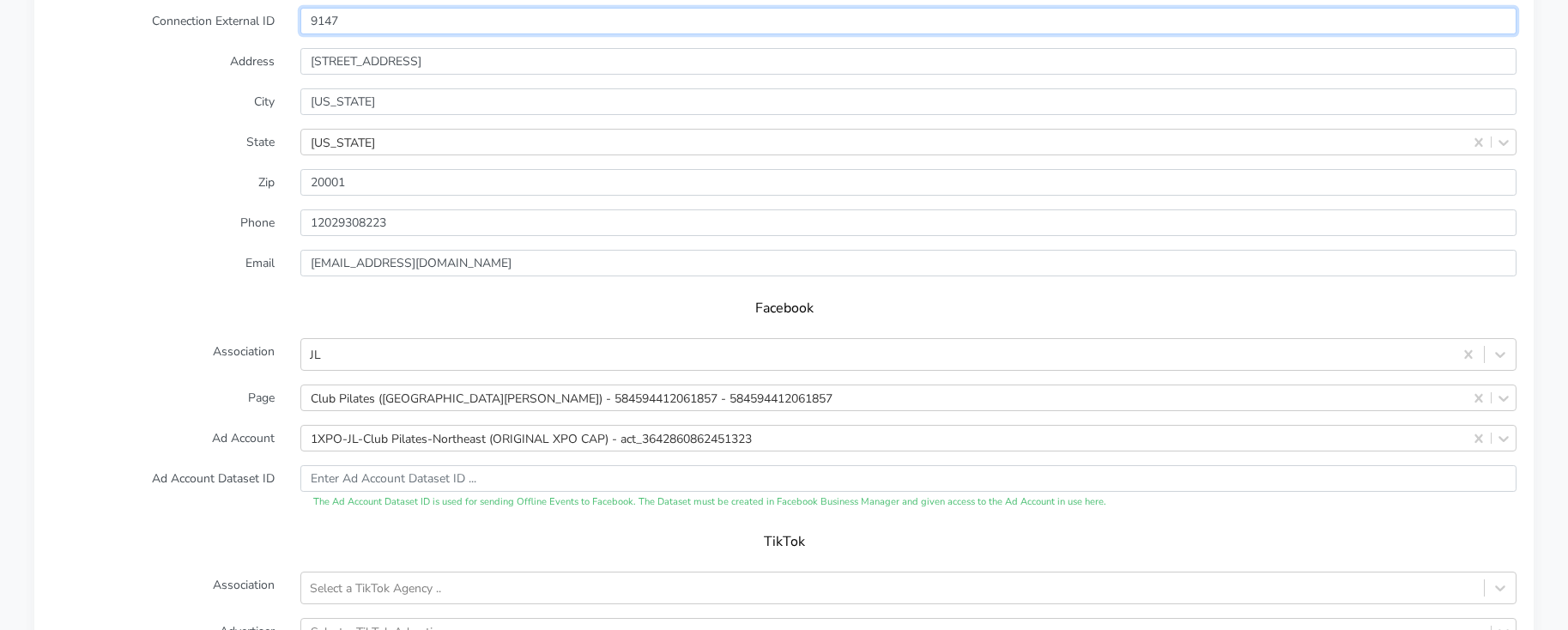
click at [330, 25] on input "9147" at bounding box center [908, 22] width 1216 height 27
click at [329, 25] on input "9147" at bounding box center [908, 22] width 1216 height 27
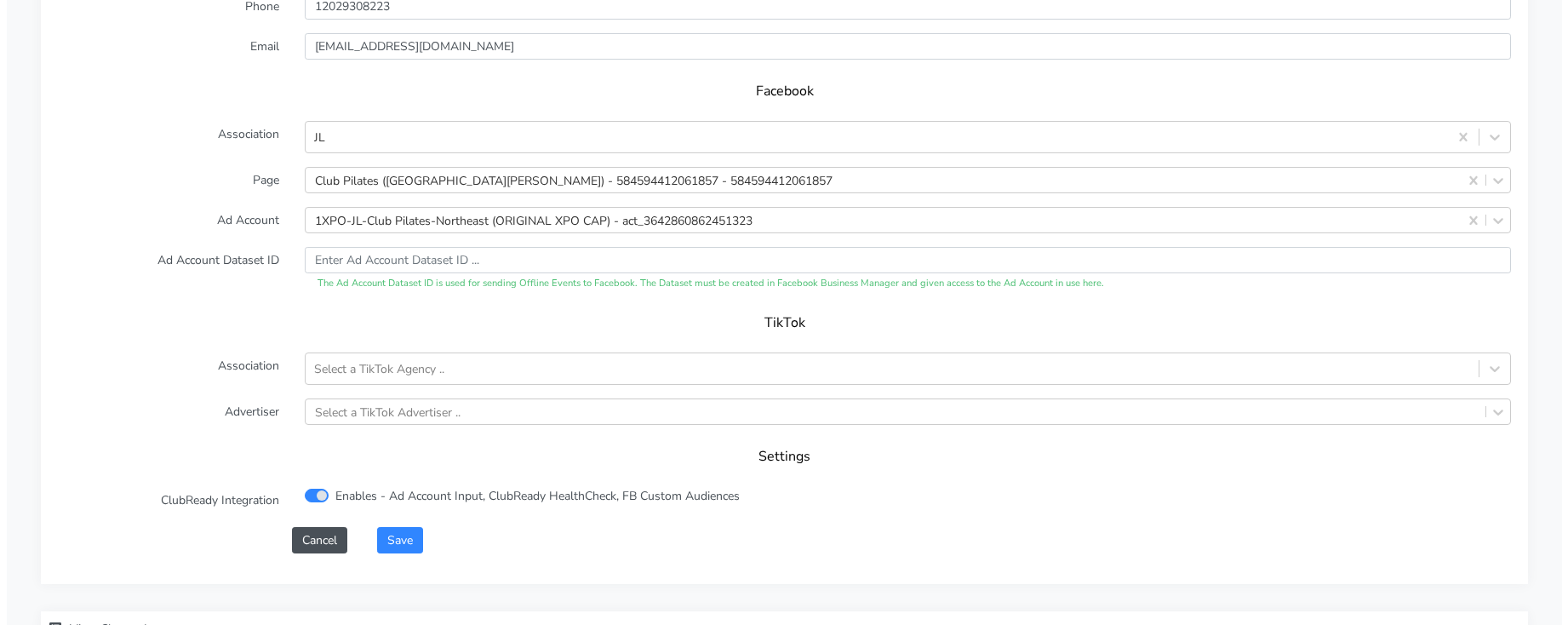
scroll to position [1806, 0]
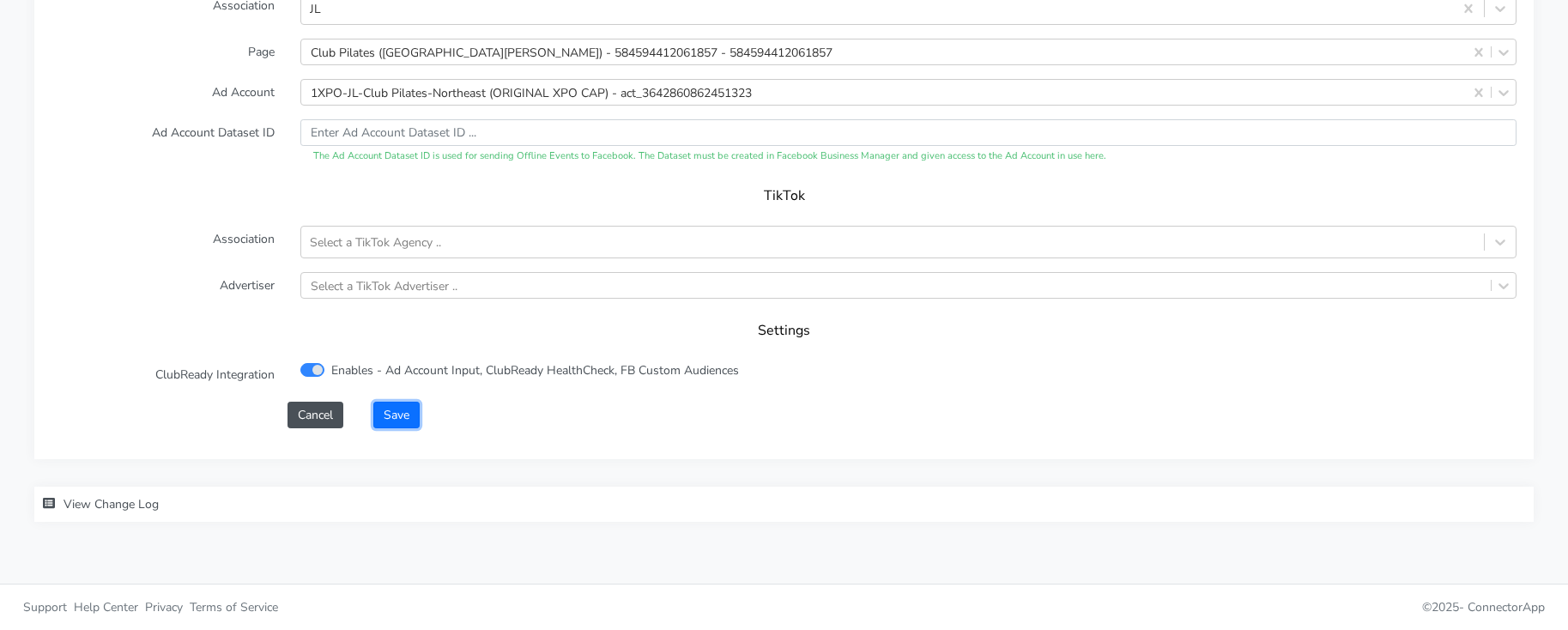
click at [405, 411] on button "Save" at bounding box center [397, 415] width 47 height 27
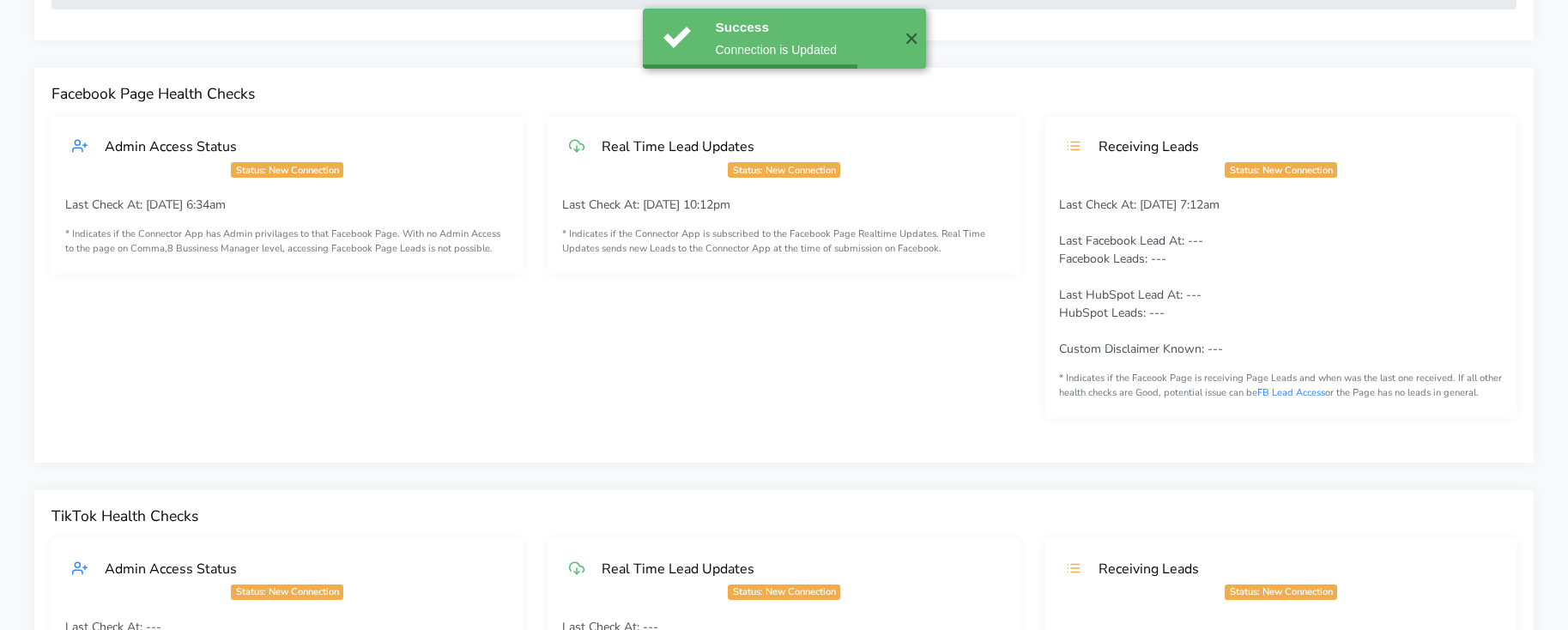
scroll to position [0, 0]
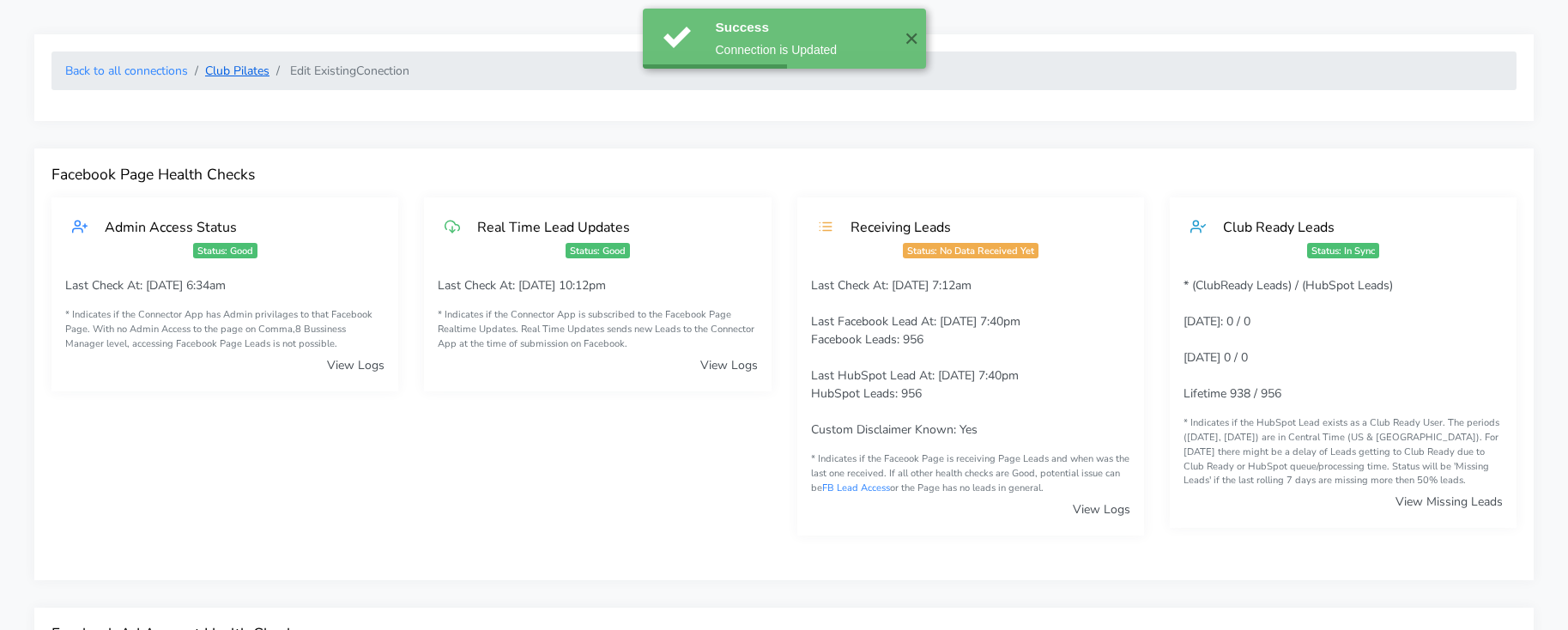
click at [231, 68] on link "Club Pilates" at bounding box center [237, 71] width 65 height 16
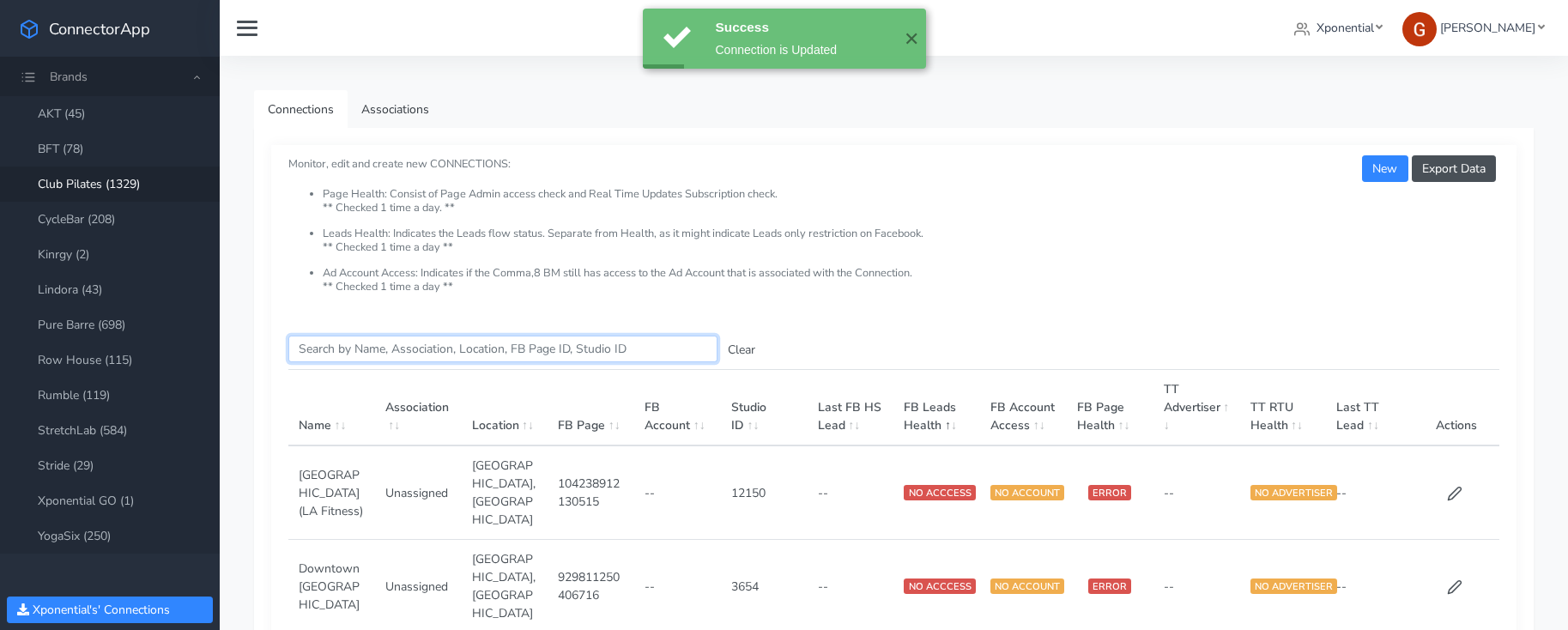
click at [376, 359] on input "Search this table" at bounding box center [503, 349] width 429 height 27
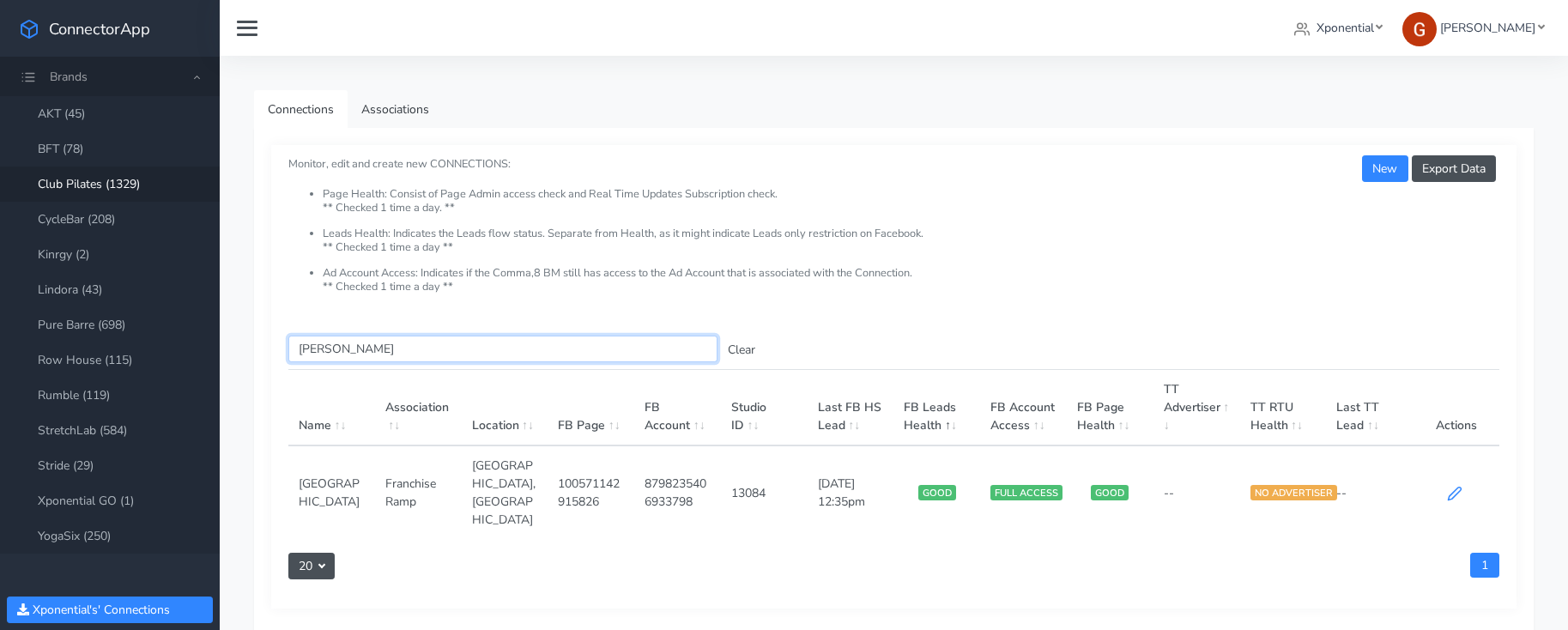
type input "[PERSON_NAME]"
click at [1455, 487] on icon at bounding box center [1454, 494] width 13 height 13
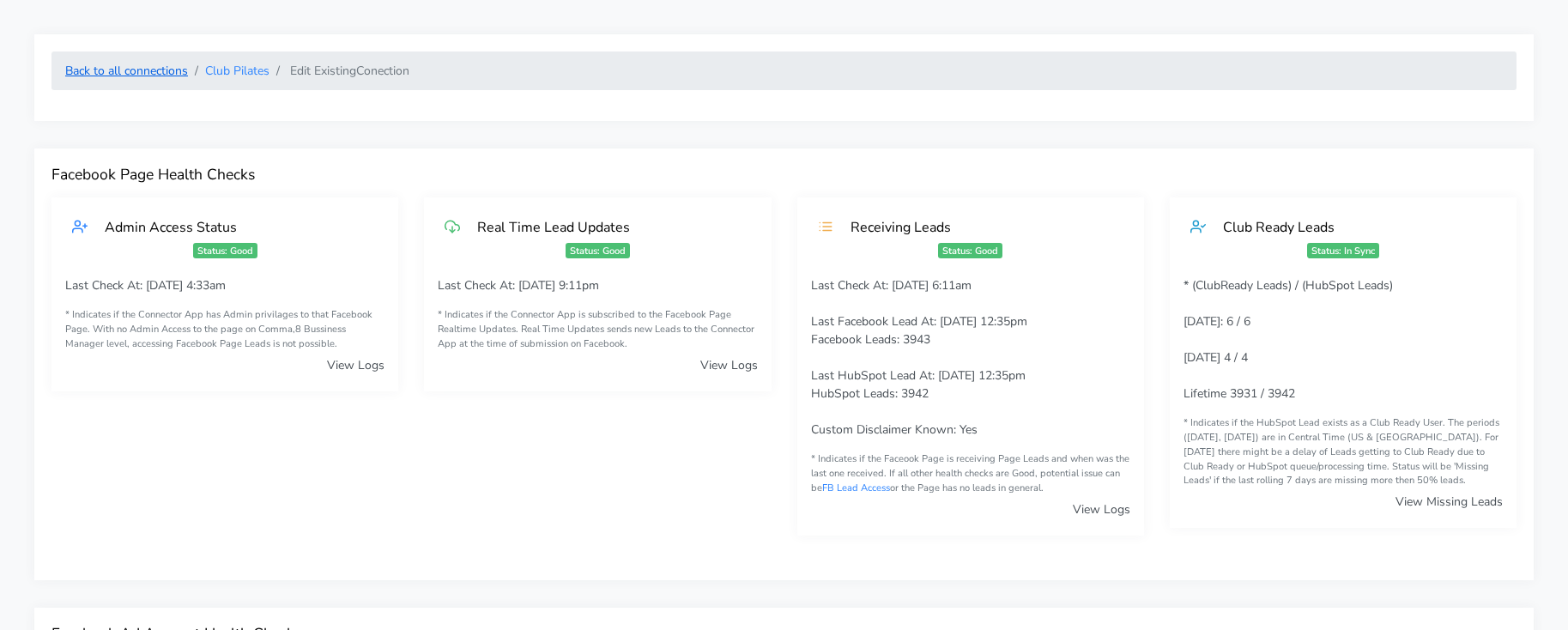
click at [154, 72] on link "Back to all connections" at bounding box center [127, 71] width 123 height 16
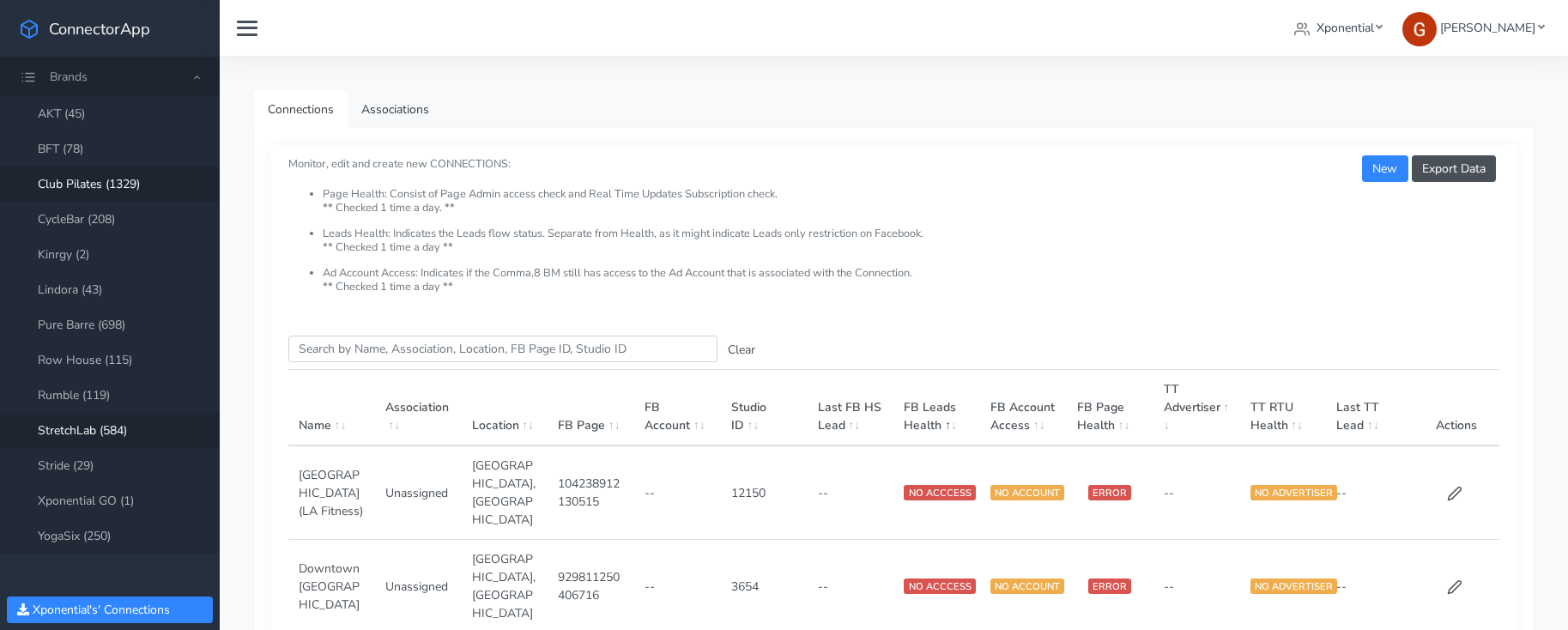
click at [78, 433] on link "StretchLab (584)" at bounding box center [109, 430] width 220 height 35
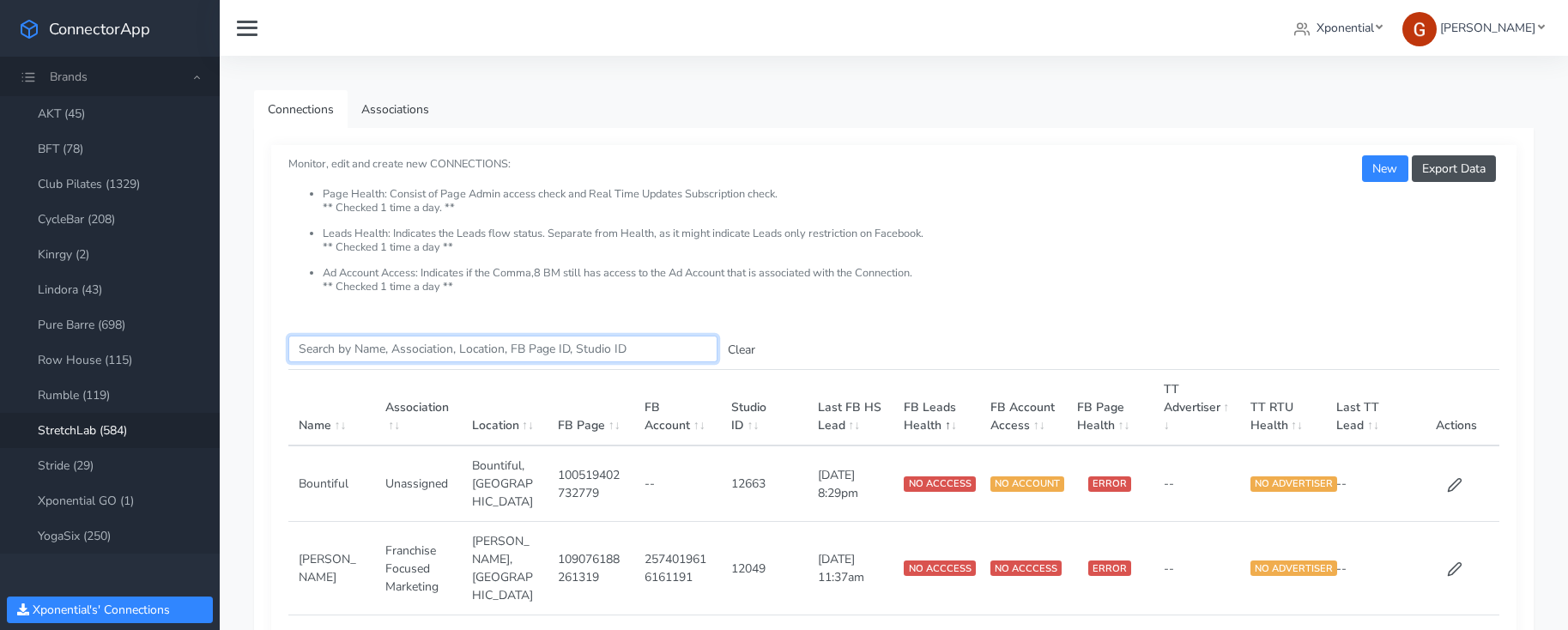
click at [399, 338] on input "Search this table" at bounding box center [503, 349] width 429 height 27
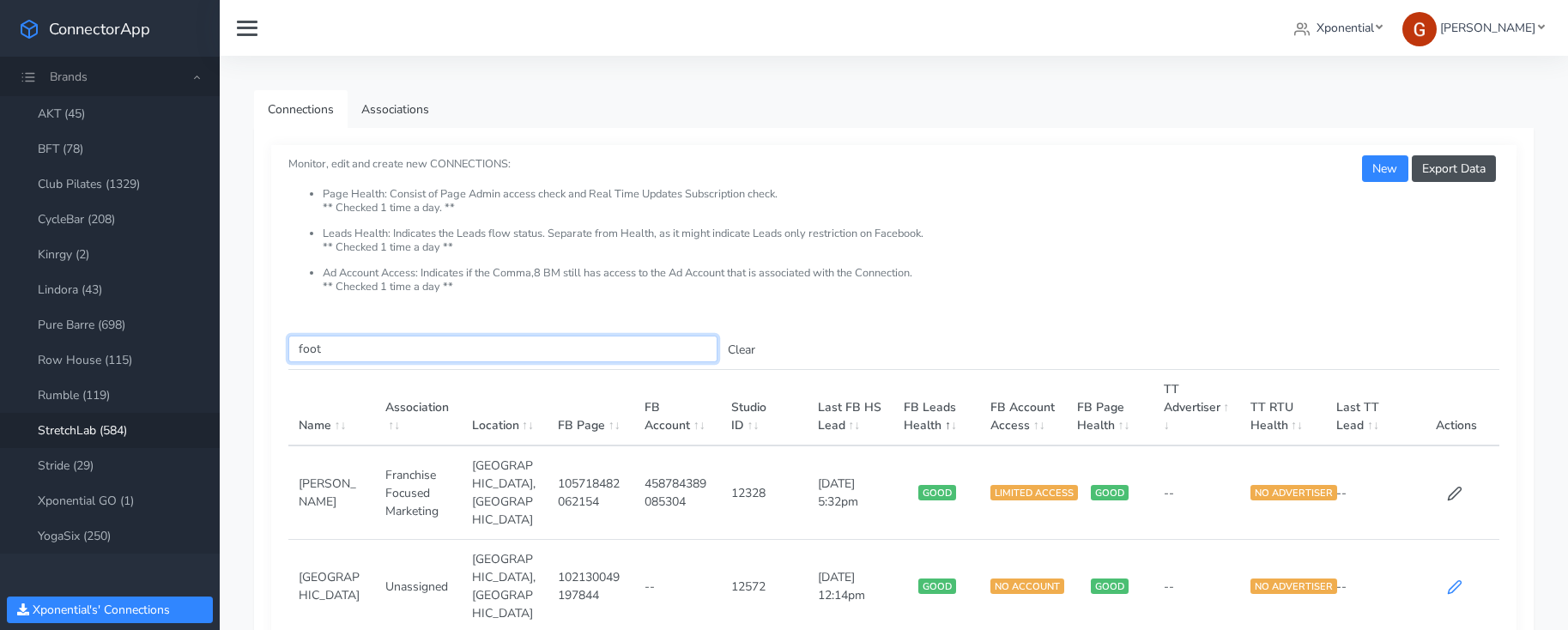
type input "foot"
click at [1454, 581] on icon at bounding box center [1454, 587] width 13 height 13
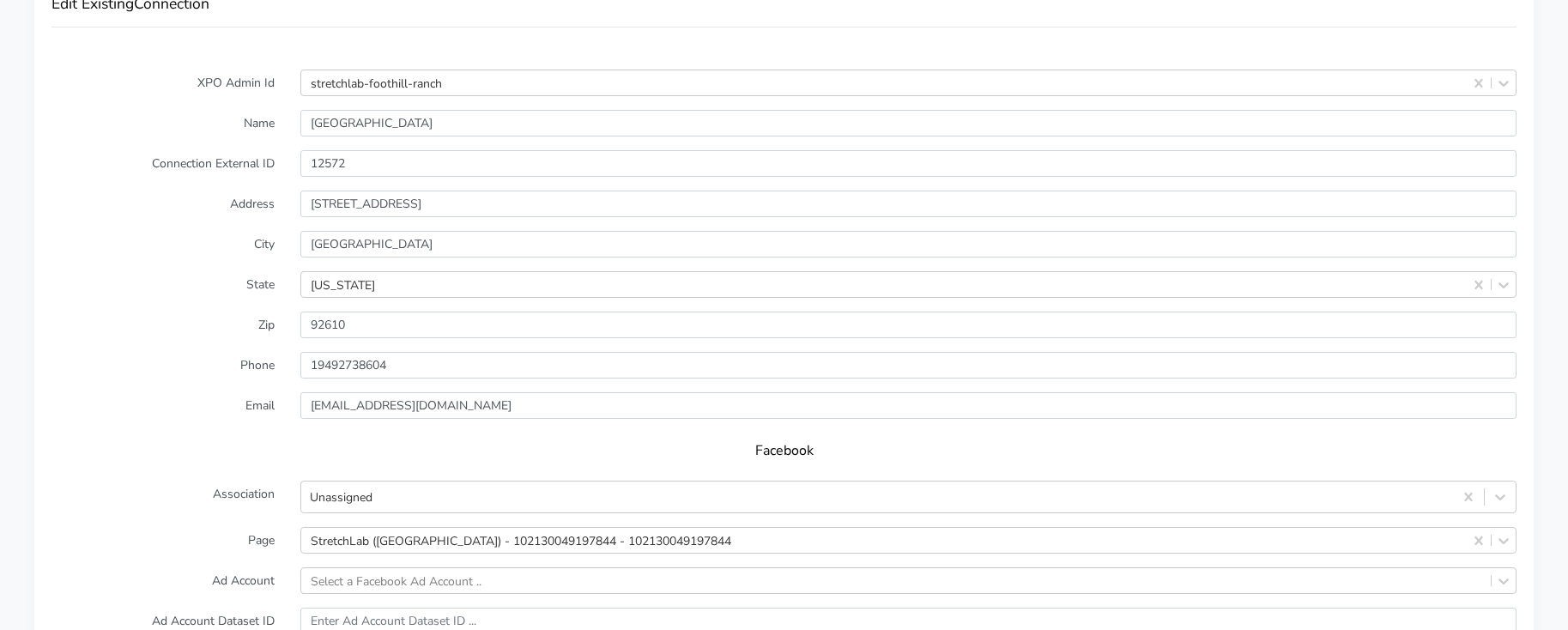
scroll to position [1340, 0]
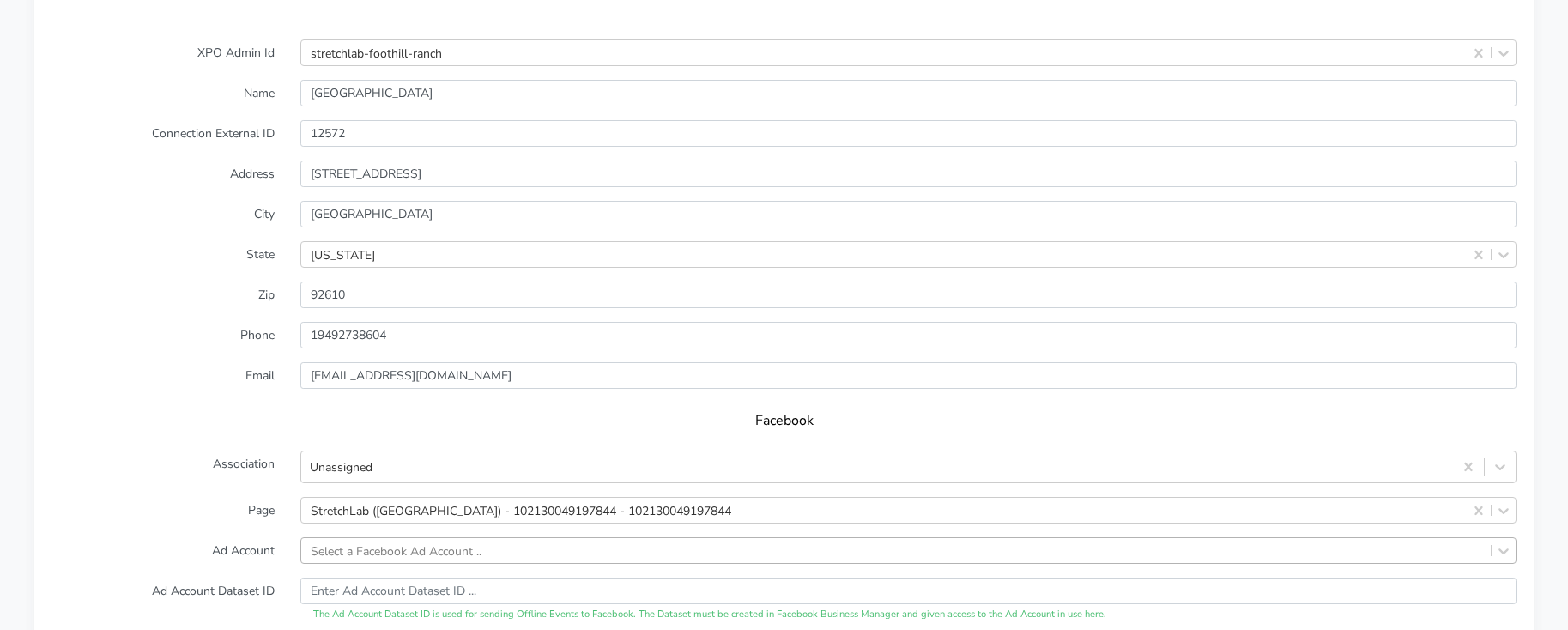
click at [348, 547] on div "Select a Facebook Ad Account .." at bounding box center [908, 550] width 1216 height 27
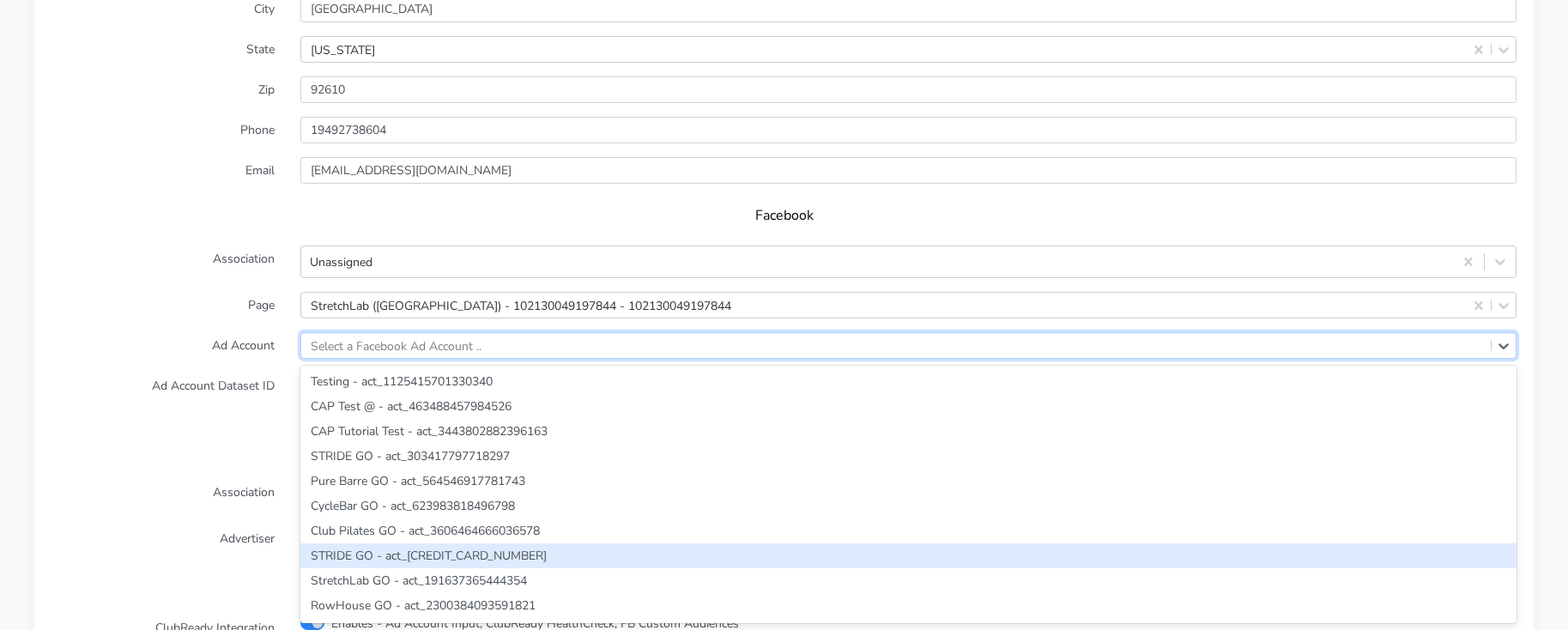
paste input "1931680297610373"
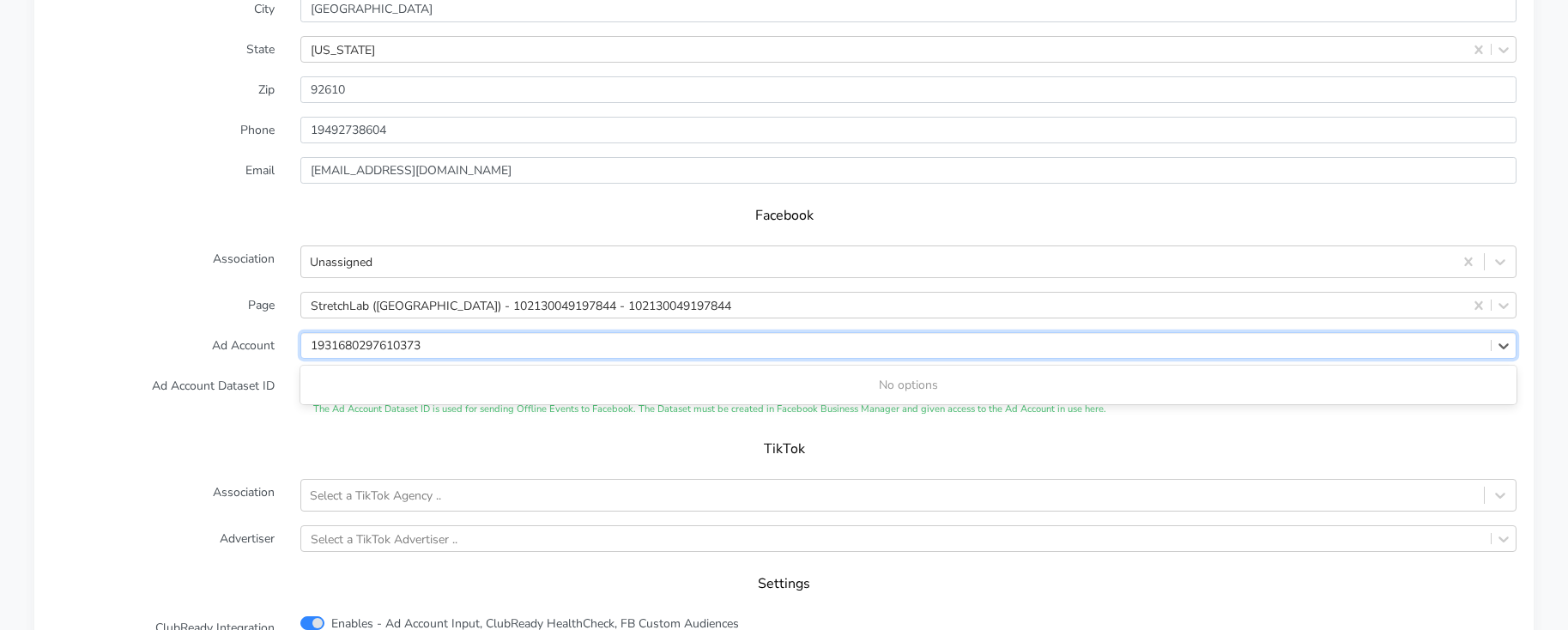
type input "1931680297610373"
click at [203, 380] on label "Ad Account Dataset ID" at bounding box center [162, 395] width 249 height 45
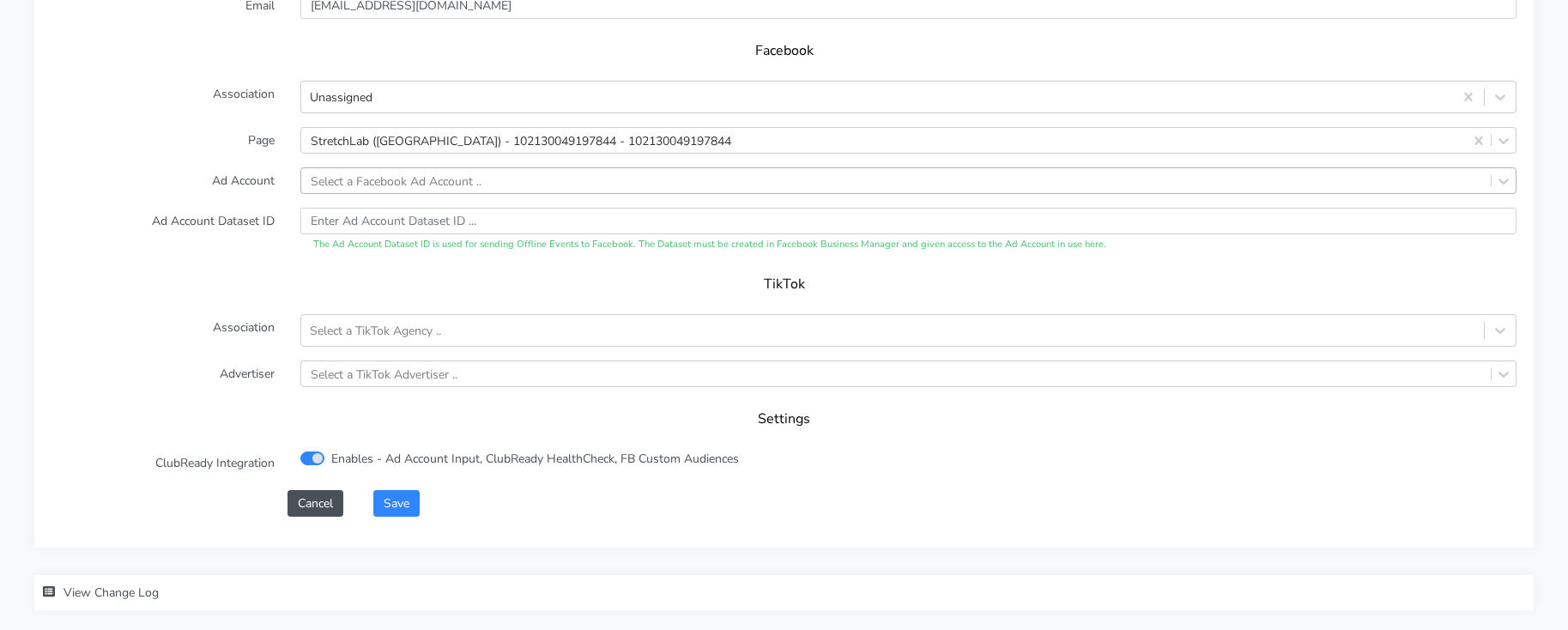
scroll to position [1713, 0]
click at [302, 500] on button "Cancel" at bounding box center [315, 500] width 56 height 27
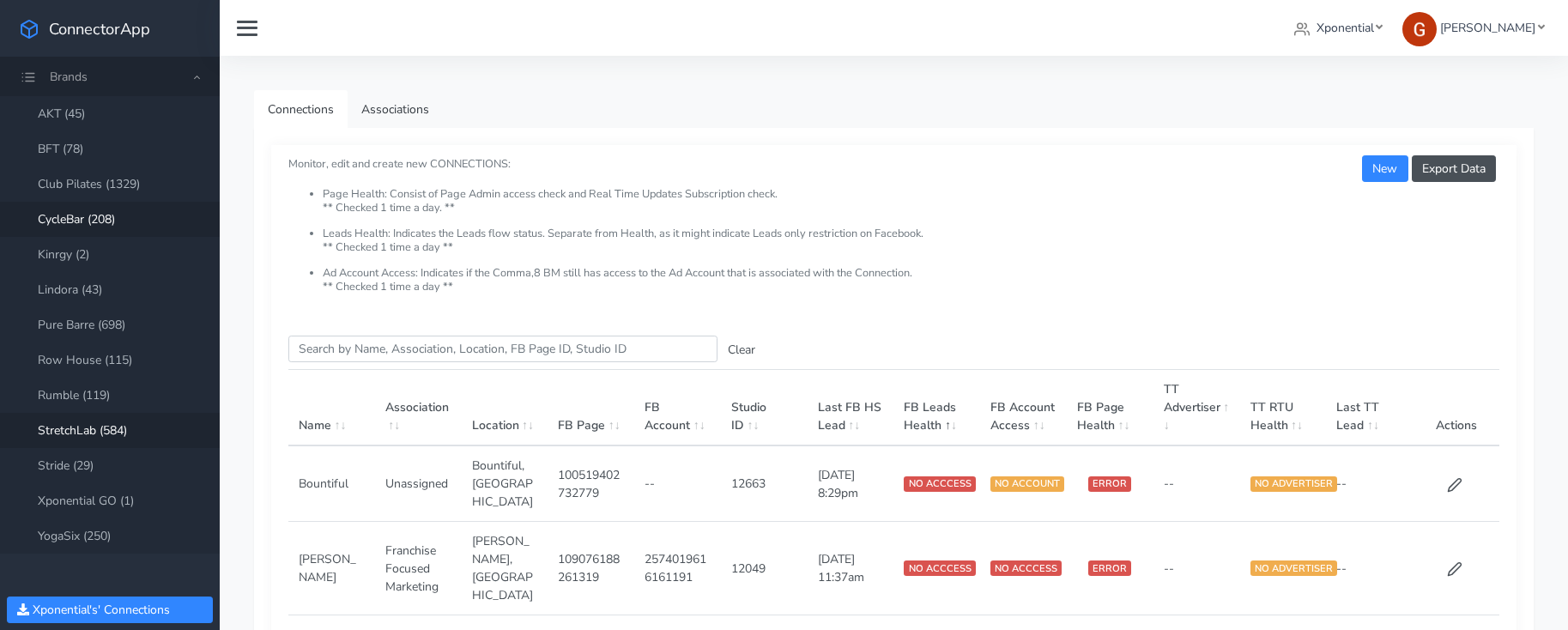
click at [101, 223] on link "CycleBar (208)" at bounding box center [109, 219] width 220 height 35
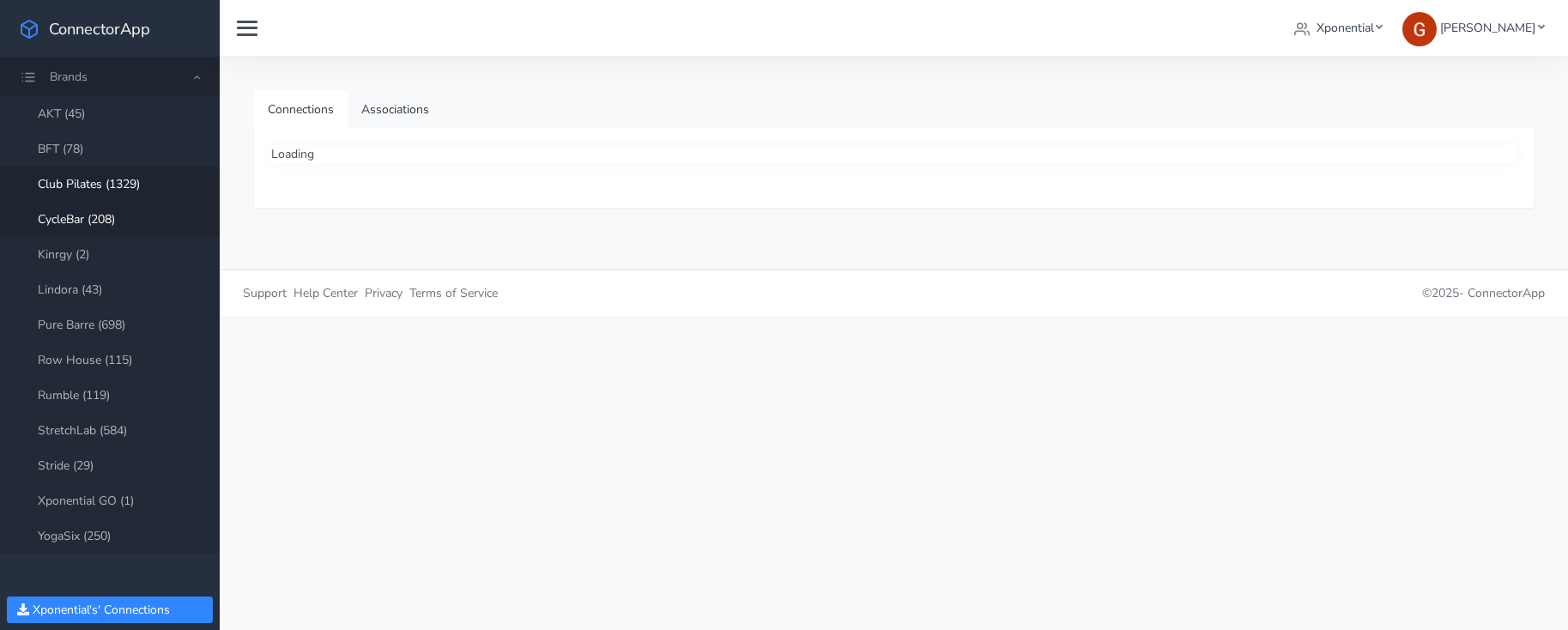
click at [109, 179] on link "Club Pilates (1329)" at bounding box center [109, 183] width 220 height 35
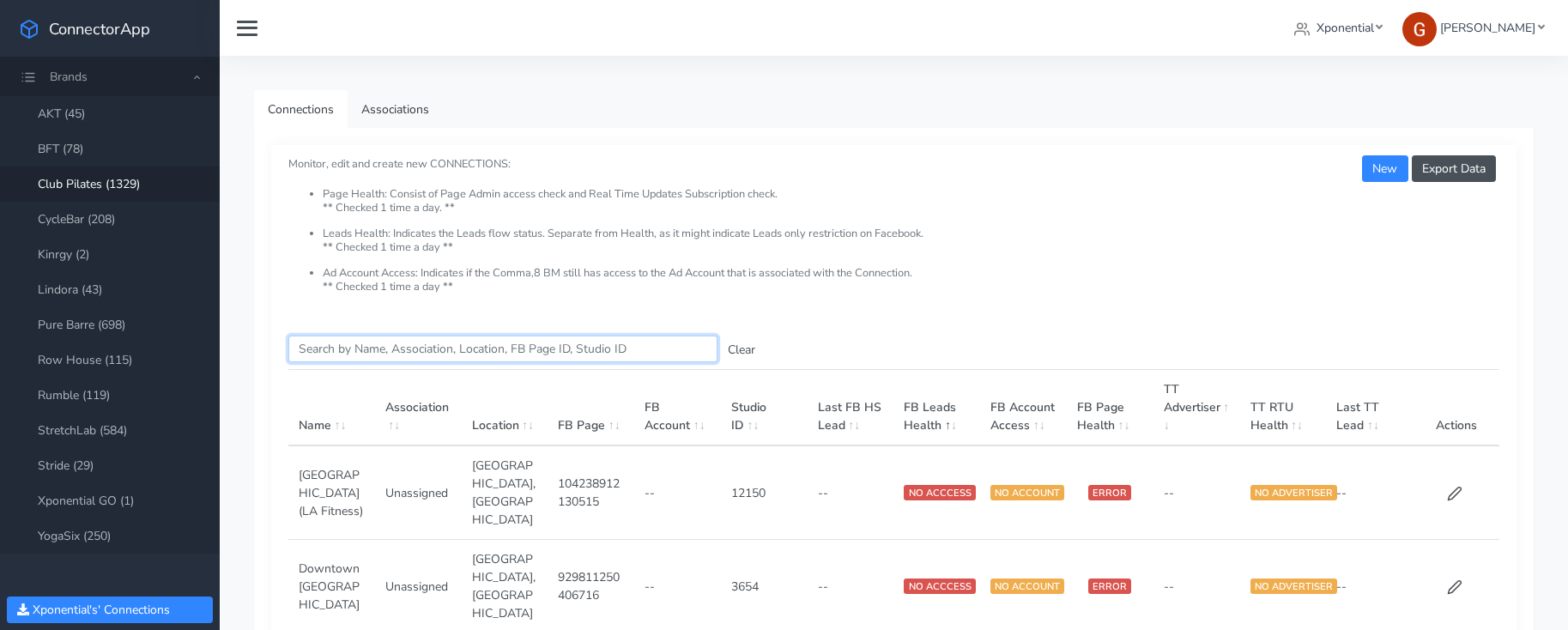
click at [410, 354] on input "Search this table" at bounding box center [503, 349] width 429 height 27
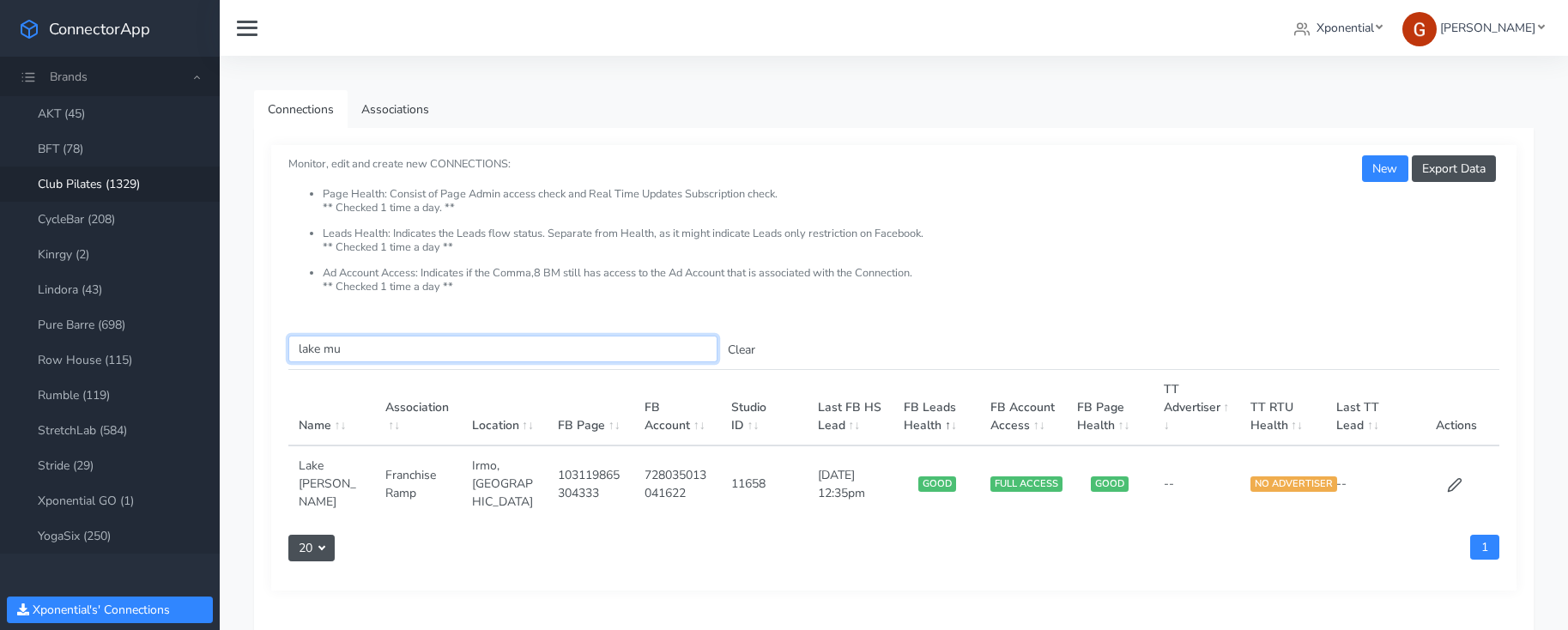
type input "lake mu"
click at [740, 345] on button "Clear" at bounding box center [741, 350] width 48 height 27
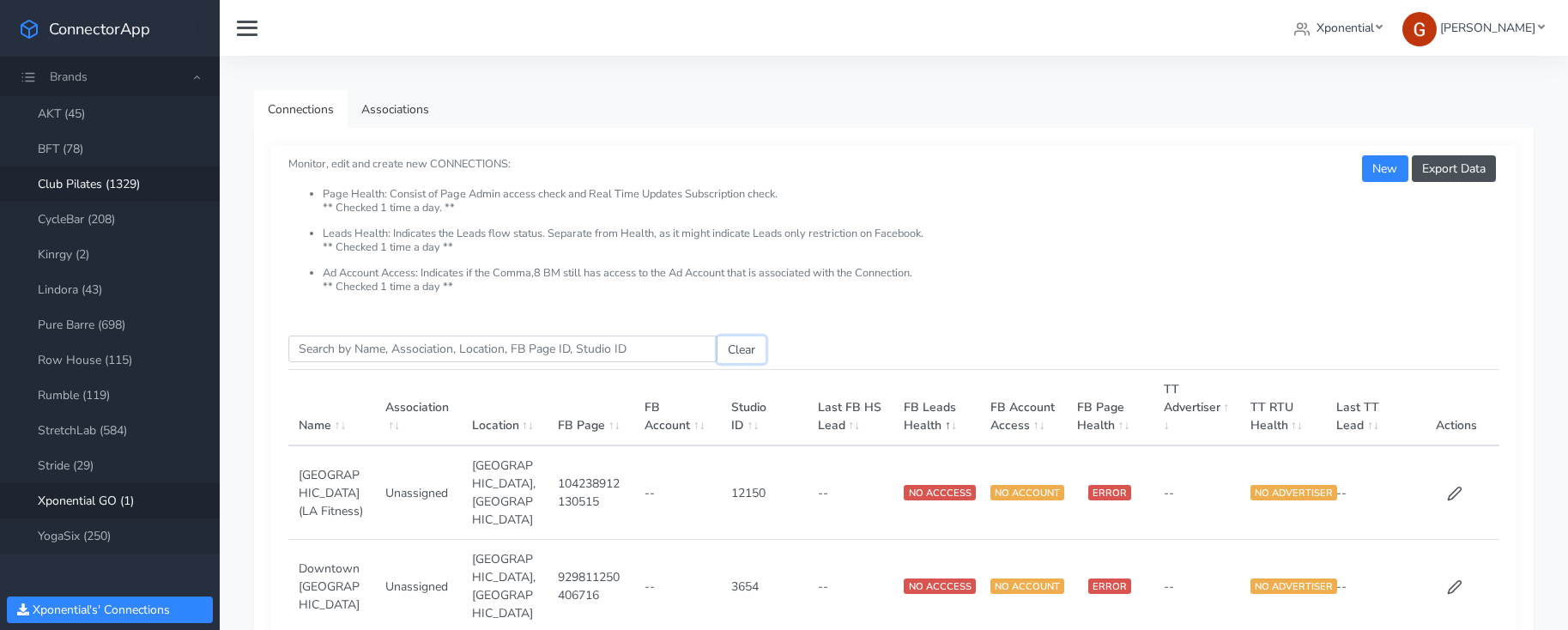
scroll to position [363, 0]
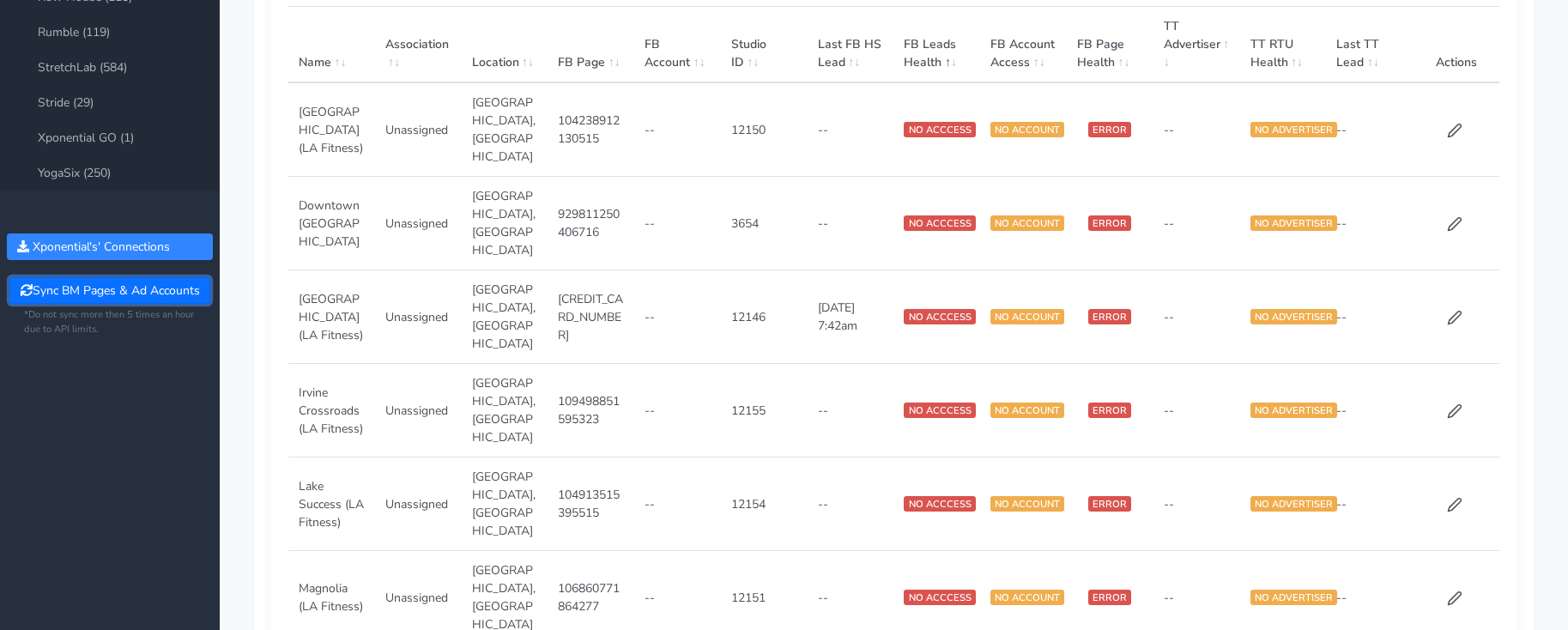
click at [88, 281] on button "Sync BM Pages & Ad Accounts" at bounding box center [109, 291] width 200 height 27
